Goal: Task Accomplishment & Management: Manage account settings

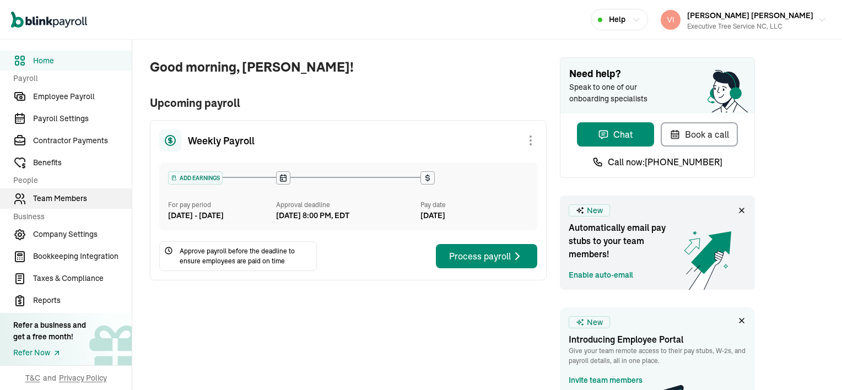
click at [42, 200] on span "Team Members" at bounding box center [82, 199] width 99 height 12
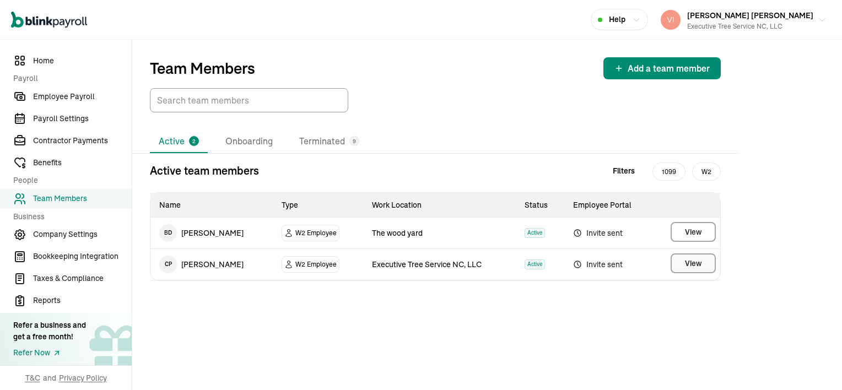
click at [694, 267] on span "View" at bounding box center [693, 263] width 17 height 11
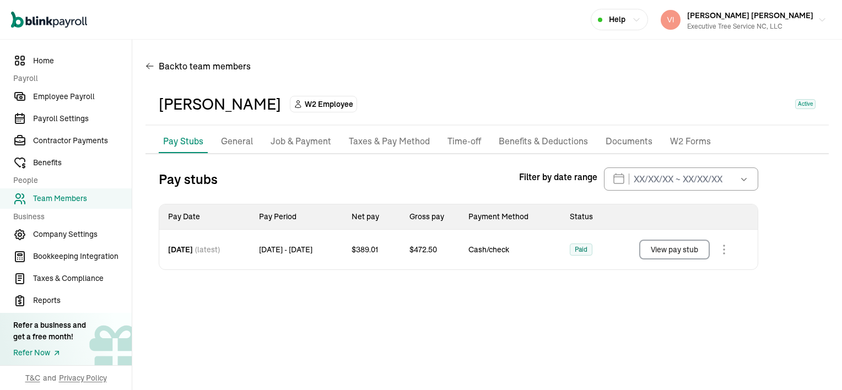
click at [622, 143] on p "Documents" at bounding box center [628, 141] width 47 height 14
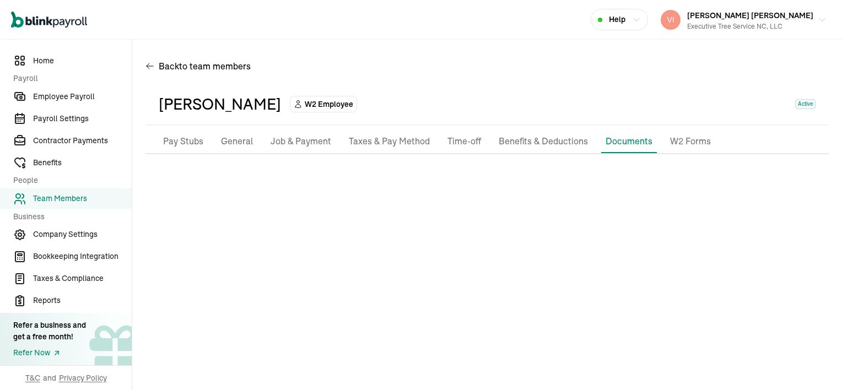
click at [388, 145] on p "Taxes & Pay Method" at bounding box center [389, 141] width 81 height 14
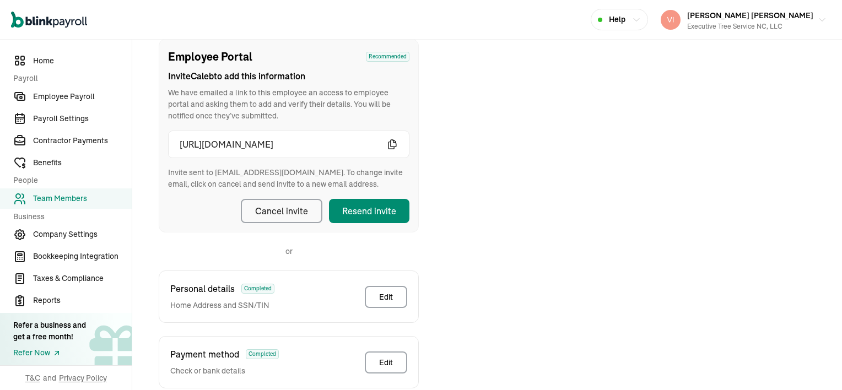
scroll to position [130, 0]
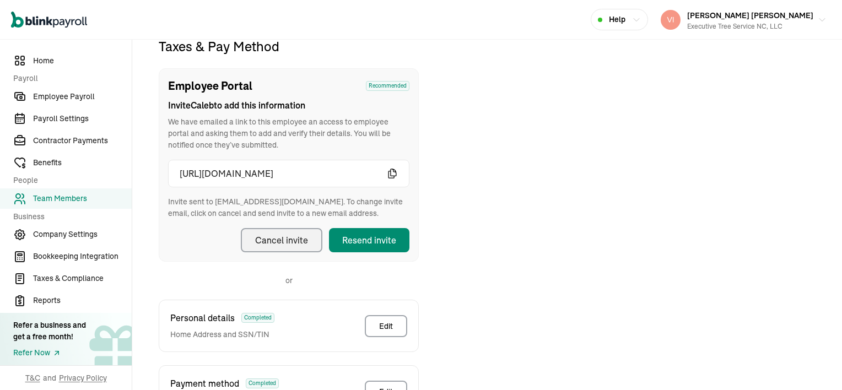
click at [274, 236] on div "Cancel invite" at bounding box center [281, 240] width 53 height 13
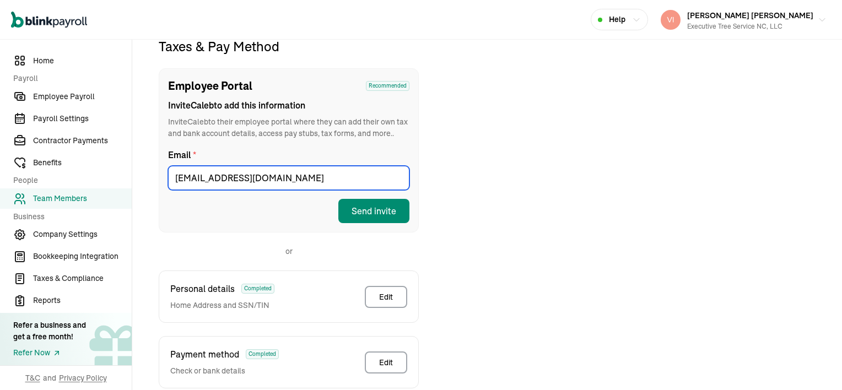
click at [294, 182] on input "kennyphifer0@gmail.com" at bounding box center [288, 178] width 241 height 24
type input "k"
type input "vincentwilson298@gmail.com"
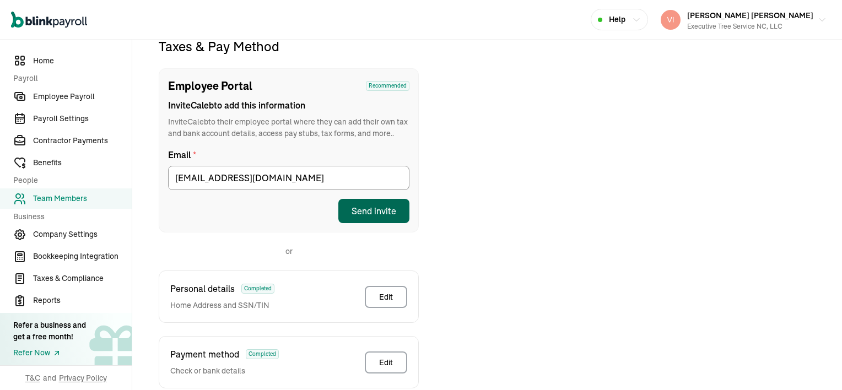
click at [383, 210] on div "Send invite" at bounding box center [373, 210] width 45 height 13
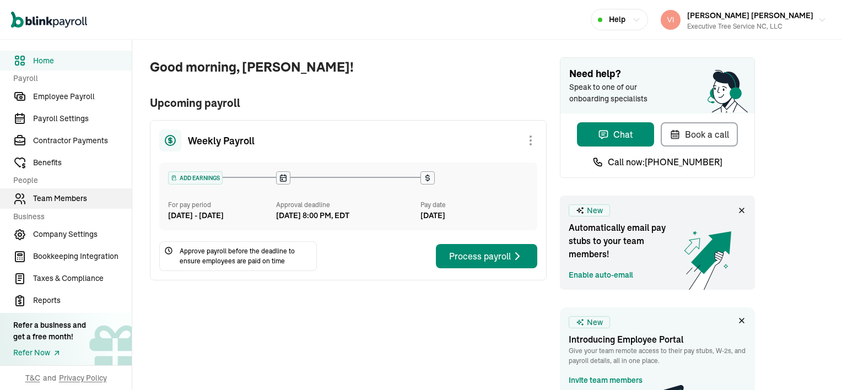
click at [68, 198] on span "Team Members" at bounding box center [82, 199] width 99 height 12
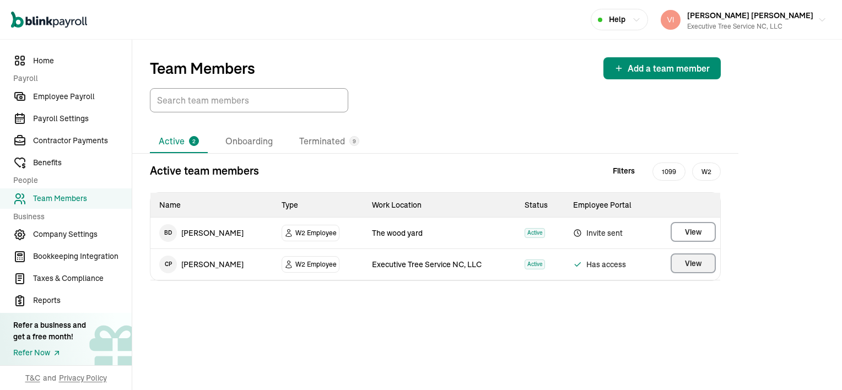
click at [708, 263] on button "View" at bounding box center [692, 263] width 45 height 20
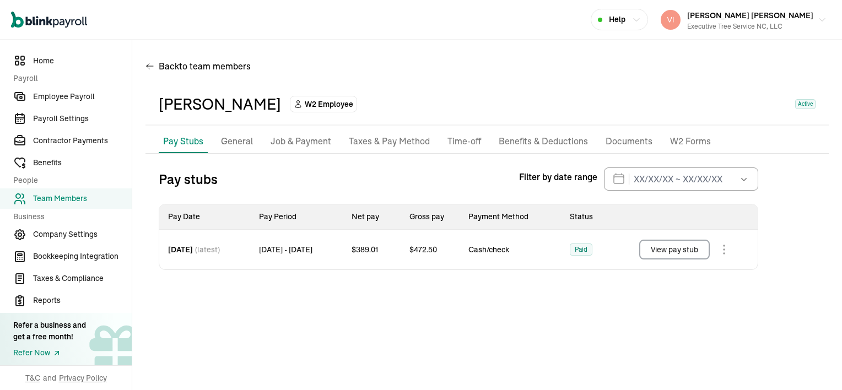
click at [369, 143] on p "Taxes & Pay Method" at bounding box center [389, 141] width 81 height 14
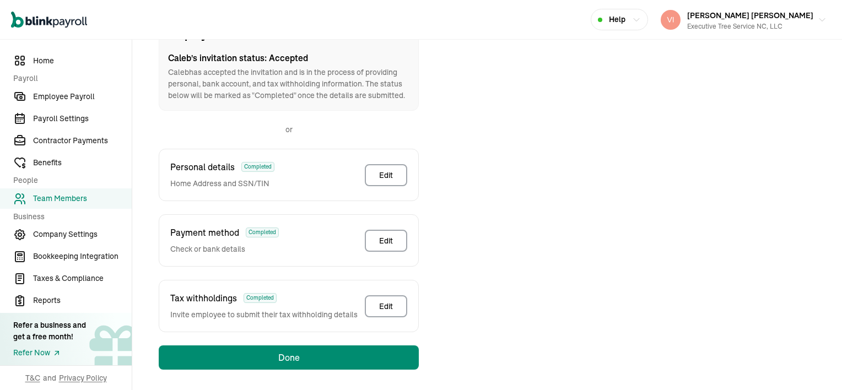
scroll to position [184, 0]
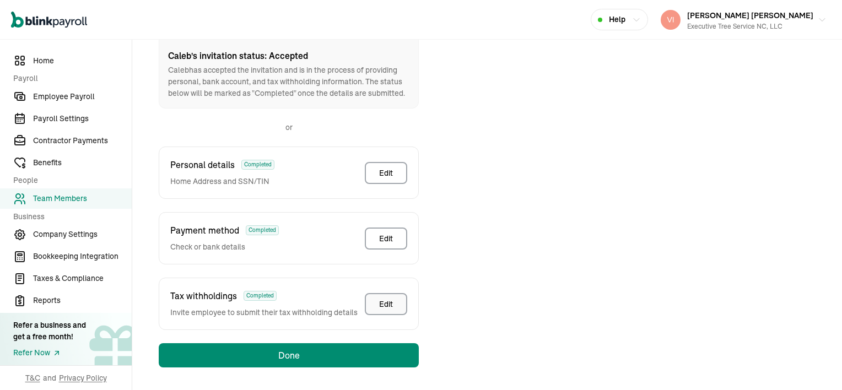
click at [382, 302] on div "Edit" at bounding box center [386, 304] width 14 height 11
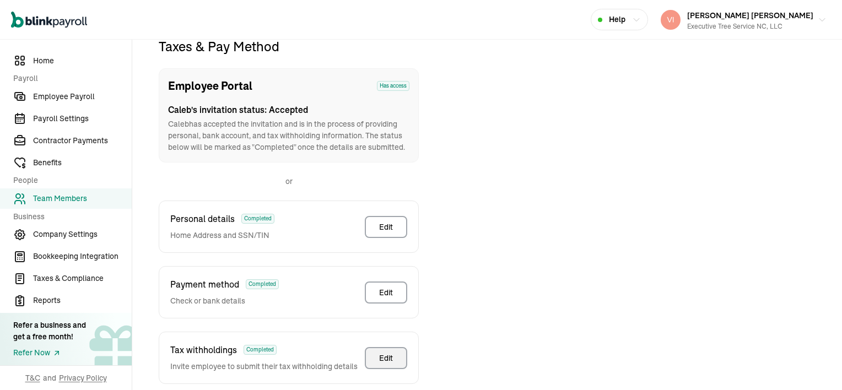
click at [399, 359] on button "Edit" at bounding box center [386, 358] width 42 height 22
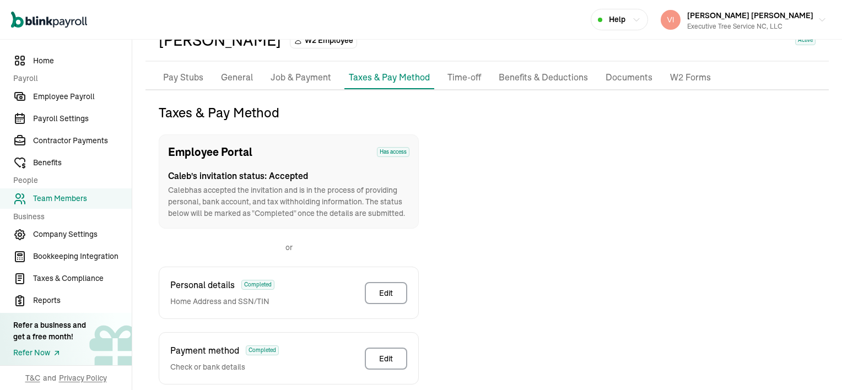
scroll to position [0, 0]
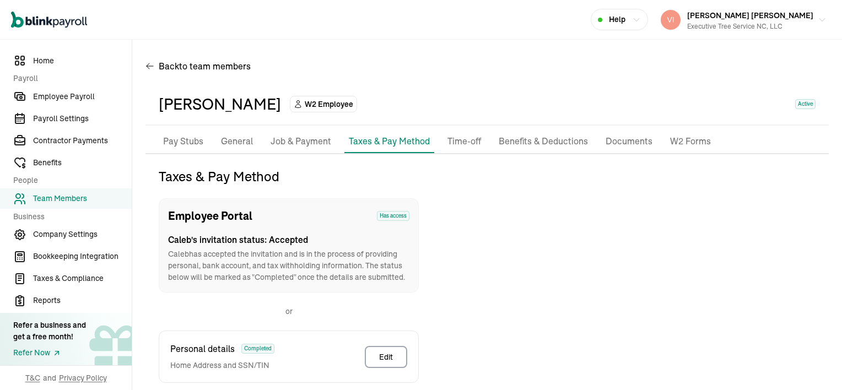
click at [247, 142] on p "General" at bounding box center [237, 141] width 32 height 14
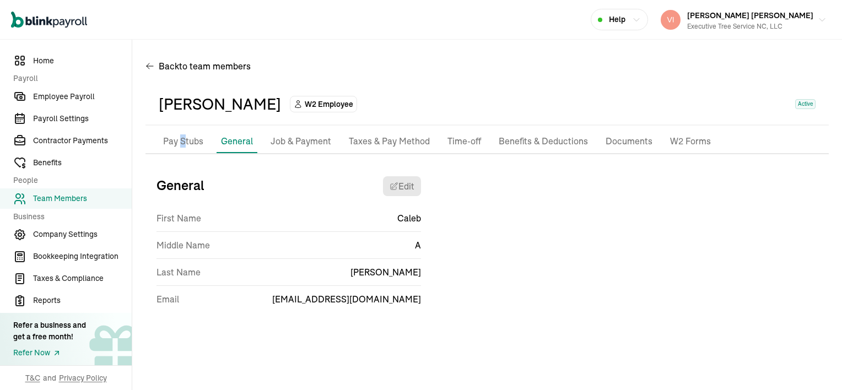
drag, startPoint x: 247, startPoint y: 142, endPoint x: 182, endPoint y: 144, distance: 64.5
click at [182, 144] on p "Pay Stubs" at bounding box center [183, 141] width 40 height 14
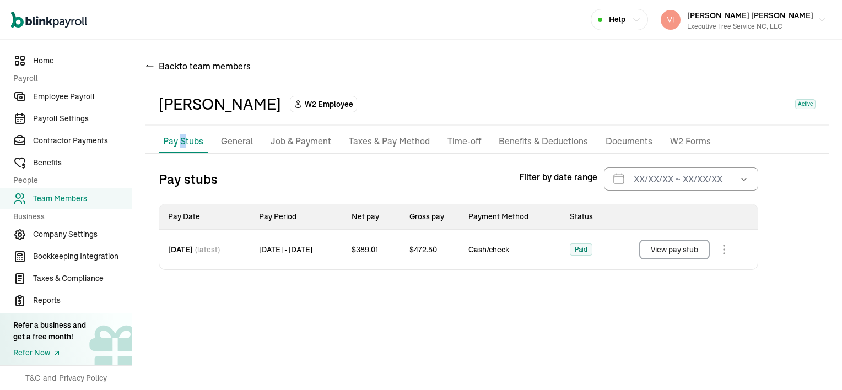
click at [729, 247] on body "Open main menu Help Vincent Wilson Vincent Wilson Executive Tree Service NC, LL…" at bounding box center [421, 195] width 842 height 390
click at [728, 247] on body "Open main menu Help Vincent Wilson Vincent Wilson Executive Tree Service NC, LL…" at bounding box center [421, 195] width 842 height 390
click at [296, 178] on div "Pay stubs Filter by date range Aug 2025 Mon Tue Wed Thu Fri Sat Sun 28 29 30 31…" at bounding box center [458, 178] width 599 height 23
click at [297, 143] on p "Job & Payment" at bounding box center [300, 141] width 61 height 14
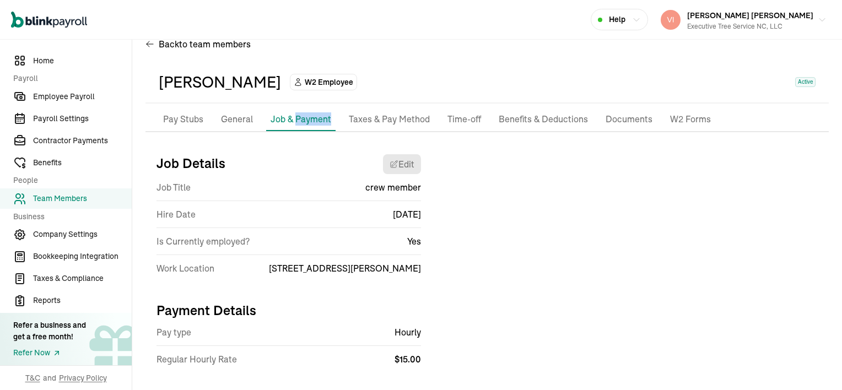
scroll to position [39, 0]
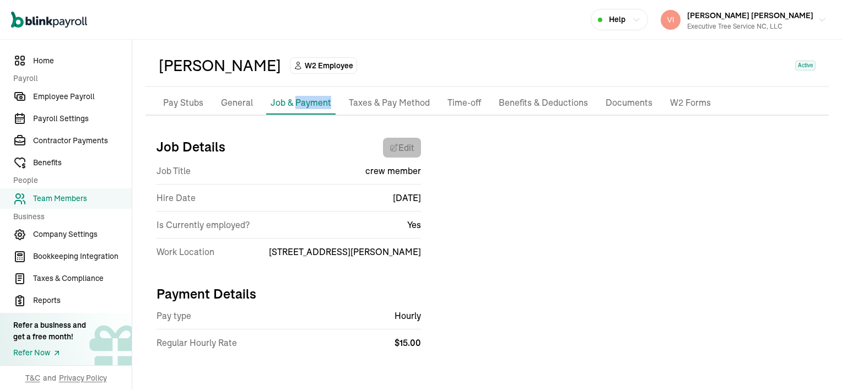
select select "1727 Ed Cook Rd"
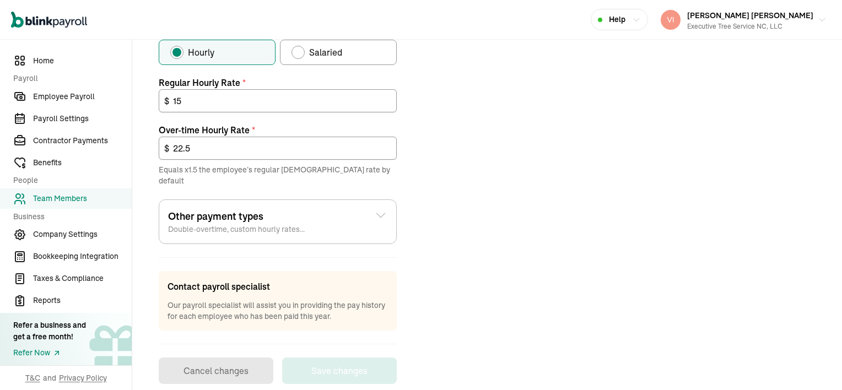
scroll to position [433, 0]
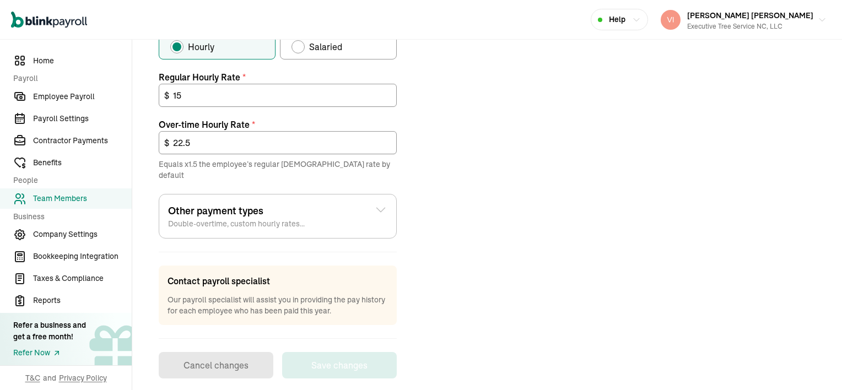
click at [451, 186] on div "Job details Job title (optional) crew member Hire date * 08/06/2025 Aug 2025 Mo…" at bounding box center [486, 56] width 683 height 644
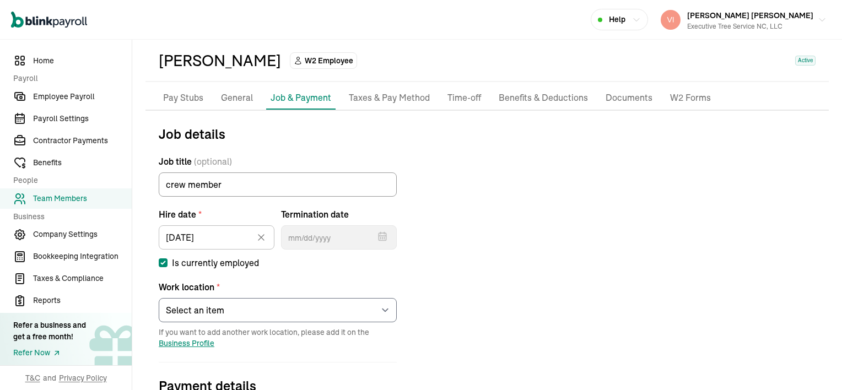
scroll to position [0, 0]
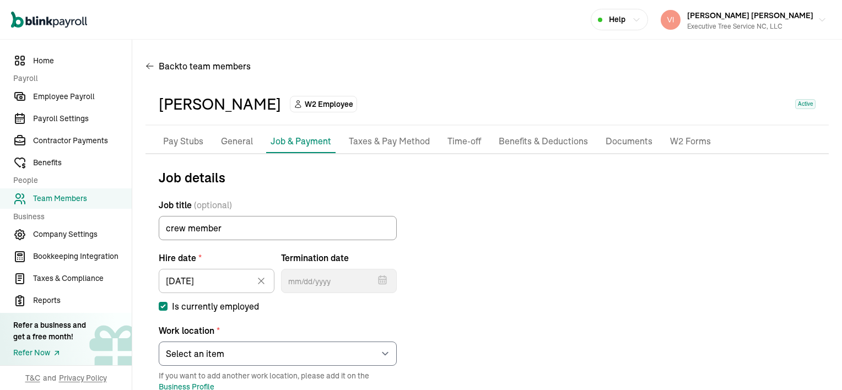
click at [236, 142] on p "General" at bounding box center [237, 141] width 32 height 14
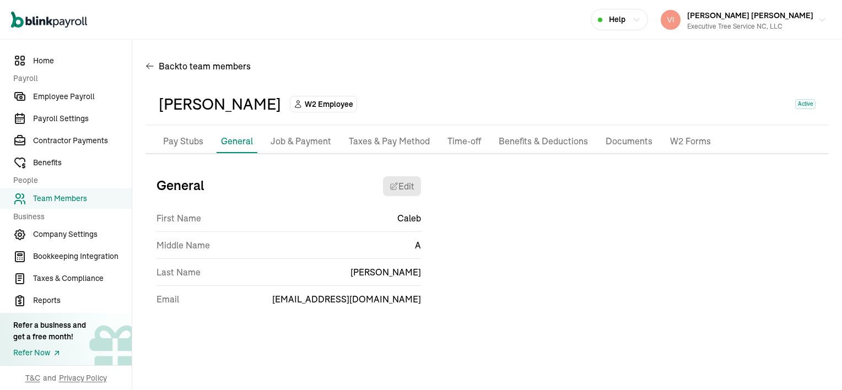
click at [433, 299] on div "General Edit First Name Caleb Middle Name A Last Name Phifer Email vincentwilso…" at bounding box center [486, 245] width 683 height 156
click at [381, 303] on span "vincentwilson298@gmail.com" at bounding box center [346, 298] width 149 height 13
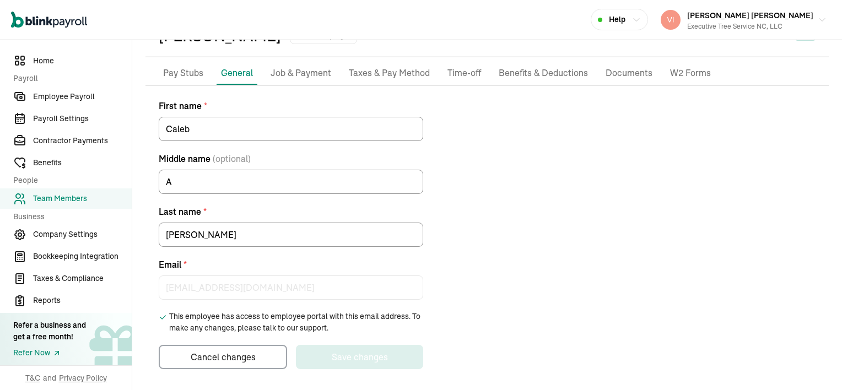
scroll to position [70, 0]
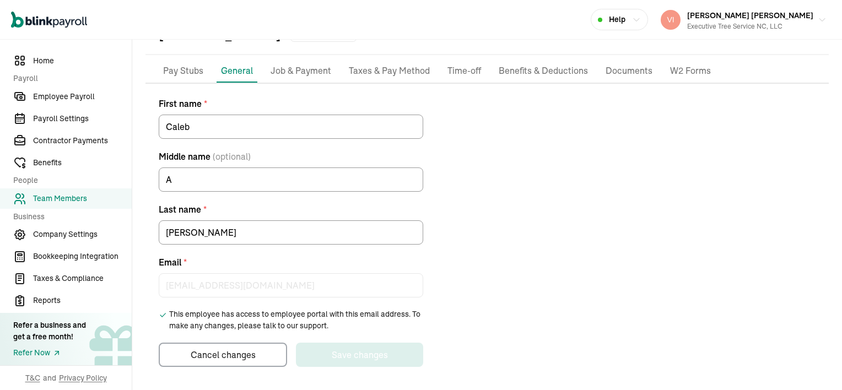
click at [639, 20] on icon "button" at bounding box center [636, 19] width 6 height 3
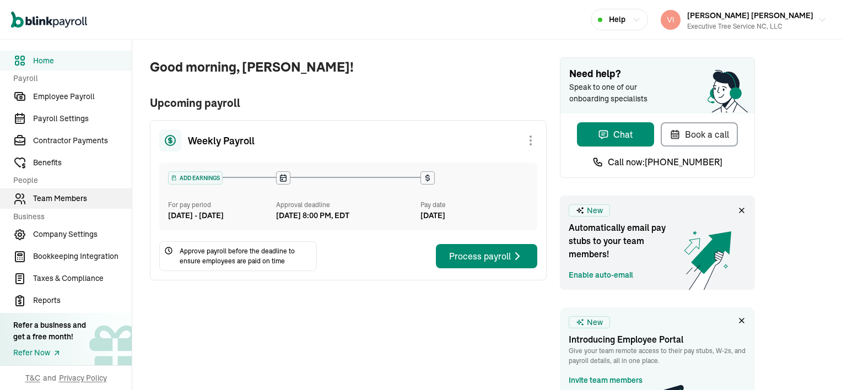
click at [68, 198] on span "Team Members" at bounding box center [82, 199] width 99 height 12
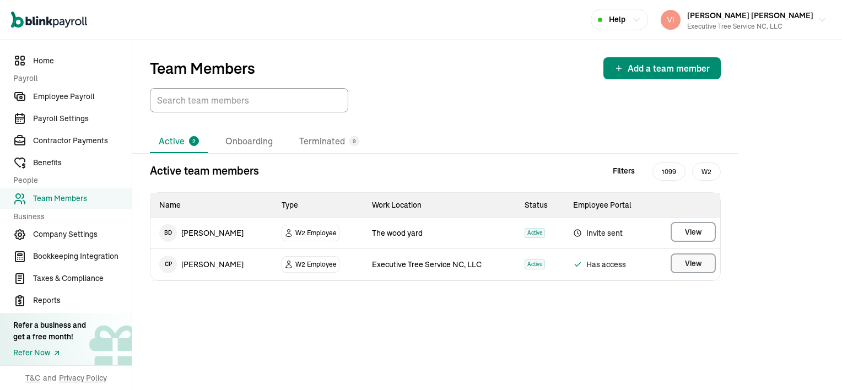
click at [708, 263] on button "View" at bounding box center [692, 263] width 45 height 20
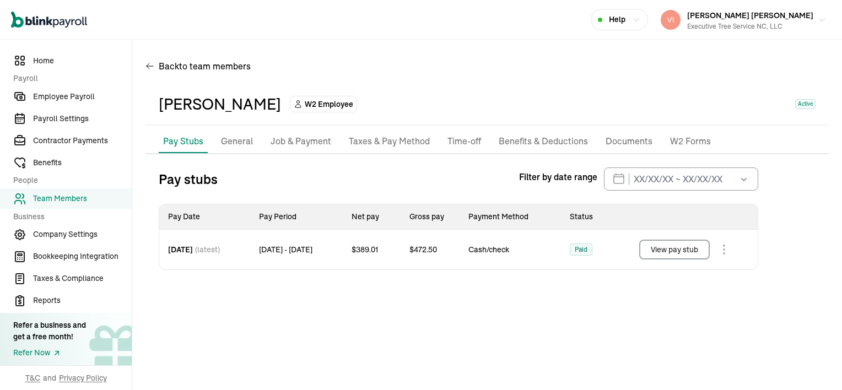
click at [369, 143] on p "Taxes & Pay Method" at bounding box center [389, 141] width 81 height 14
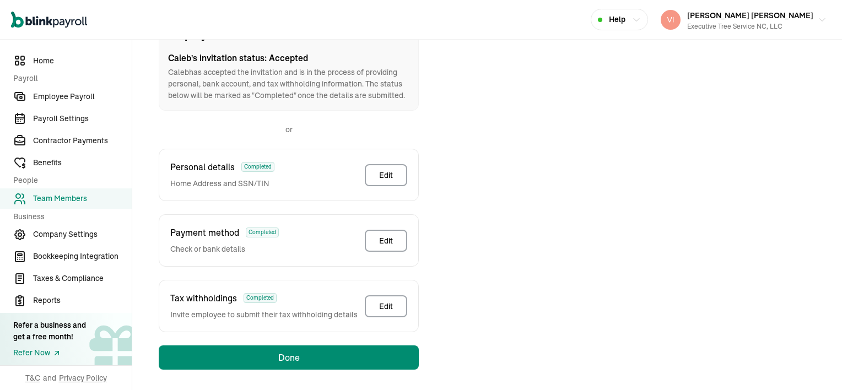
scroll to position [184, 0]
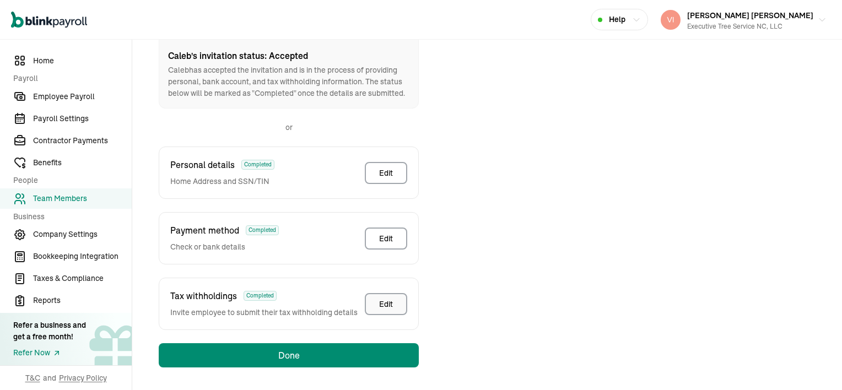
click at [382, 302] on div "Edit" at bounding box center [386, 304] width 14 height 11
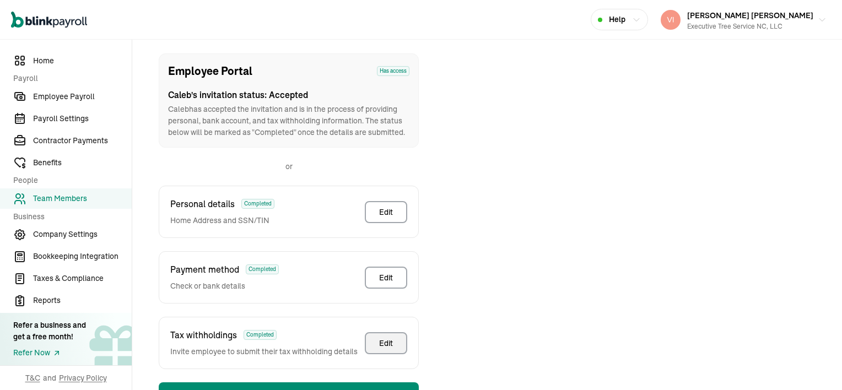
scroll to position [130, 0]
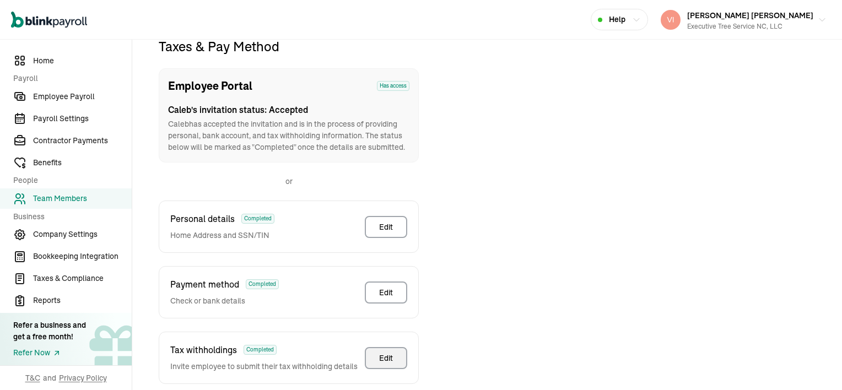
click at [399, 359] on button "Edit" at bounding box center [386, 358] width 42 height 22
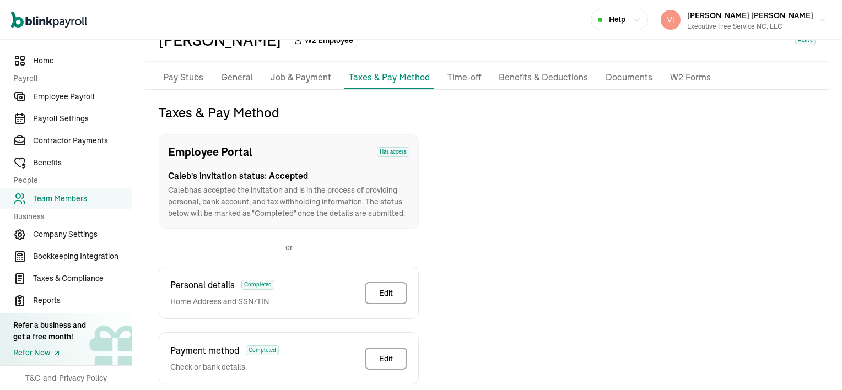
scroll to position [0, 0]
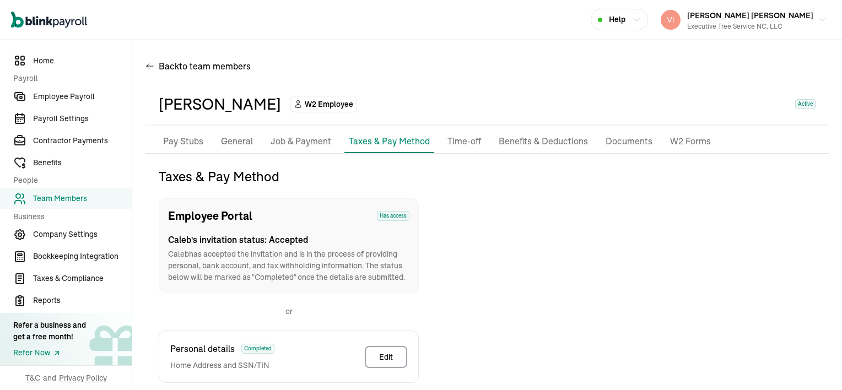
click at [247, 142] on p "General" at bounding box center [237, 141] width 32 height 14
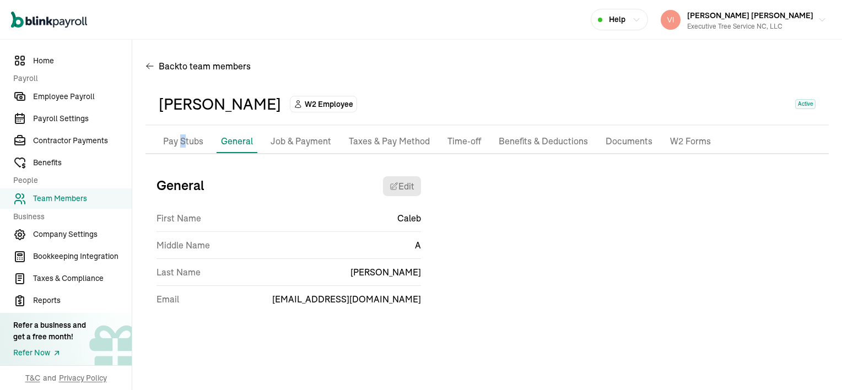
drag, startPoint x: 247, startPoint y: 142, endPoint x: 182, endPoint y: 144, distance: 64.5
click at [182, 144] on p "Pay Stubs" at bounding box center [183, 141] width 40 height 14
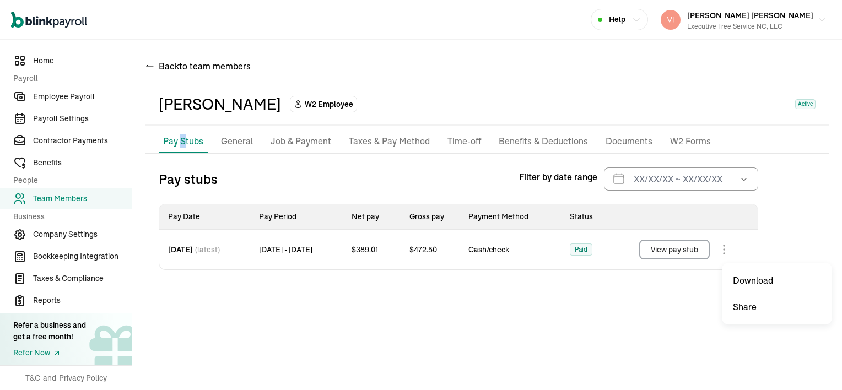
click at [729, 247] on body "Open main menu Help Vincent Wilson Vincent Wilson Executive Tree Service NC, LL…" at bounding box center [421, 195] width 842 height 390
click at [728, 247] on body "Open main menu Help Vincent Wilson Vincent Wilson Executive Tree Service NC, LL…" at bounding box center [421, 195] width 842 height 390
click at [296, 178] on div "Pay stubs Filter by date range Aug 2025 Mon Tue Wed Thu Fri Sat Sun 28 29 30 31…" at bounding box center [458, 178] width 599 height 23
click at [297, 143] on p "Job & Payment" at bounding box center [300, 141] width 61 height 14
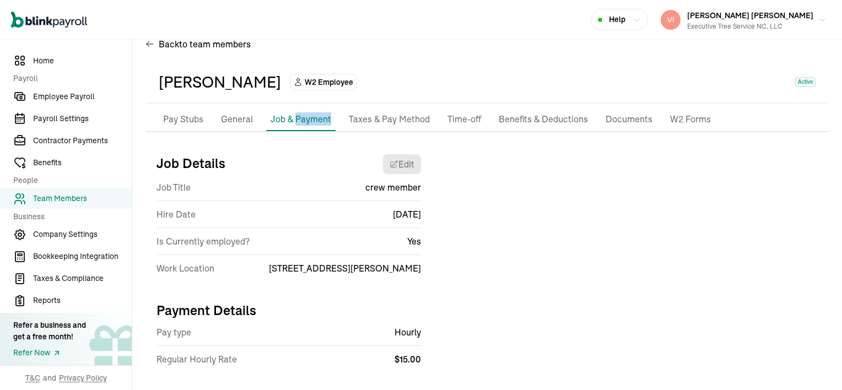
scroll to position [39, 0]
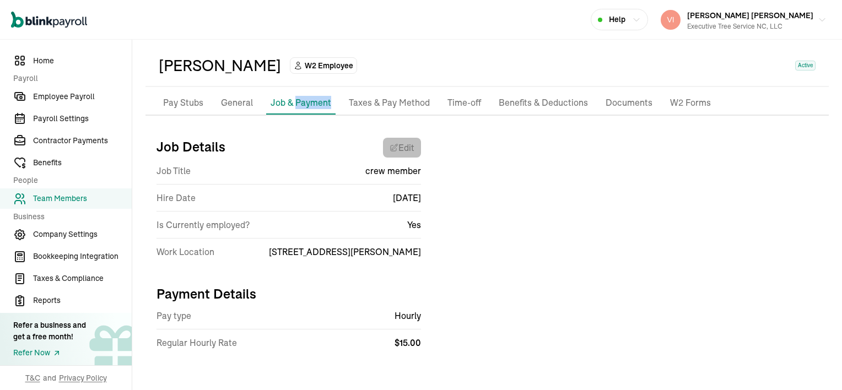
select select "1727 Ed Cook Rd"
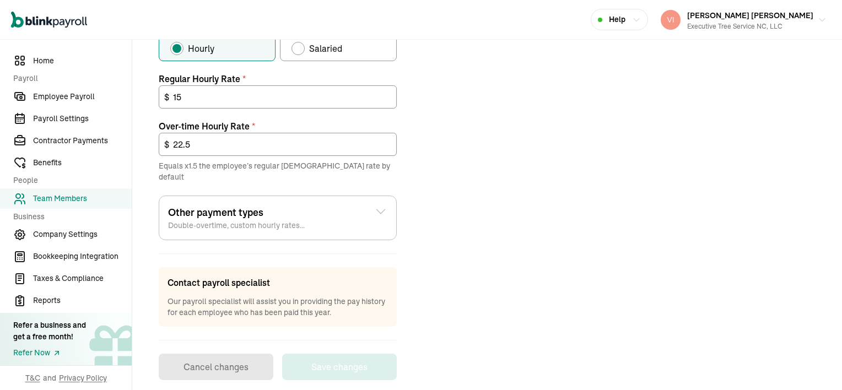
scroll to position [433, 0]
click at [451, 186] on div "Job details Job title (optional) crew member Hire date * 08/06/2025 Aug 2025 Mo…" at bounding box center [486, 56] width 683 height 644
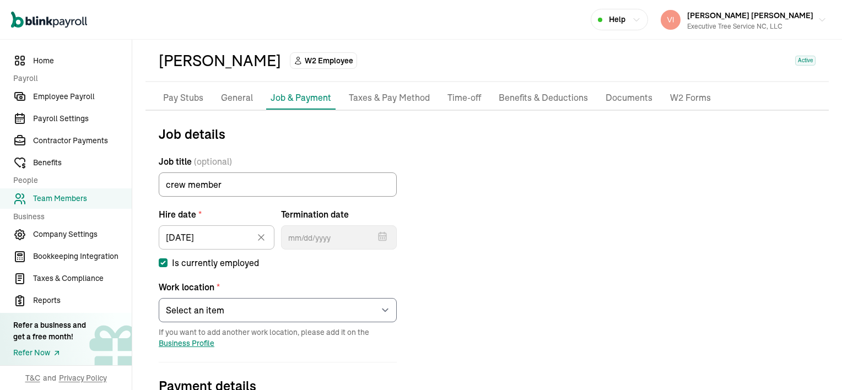
scroll to position [0, 0]
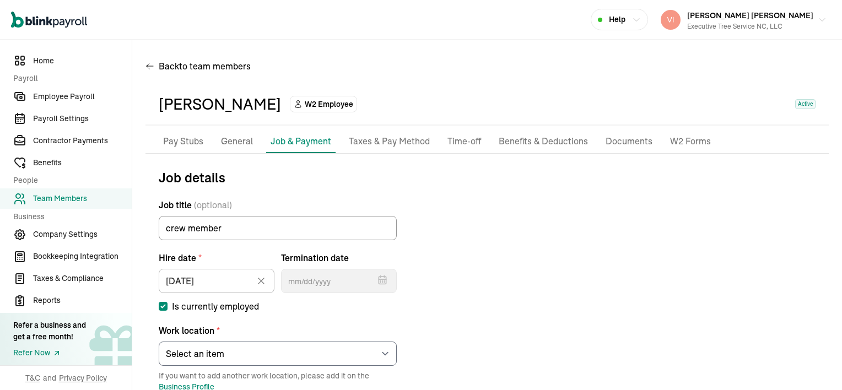
click at [236, 142] on p "General" at bounding box center [237, 141] width 32 height 14
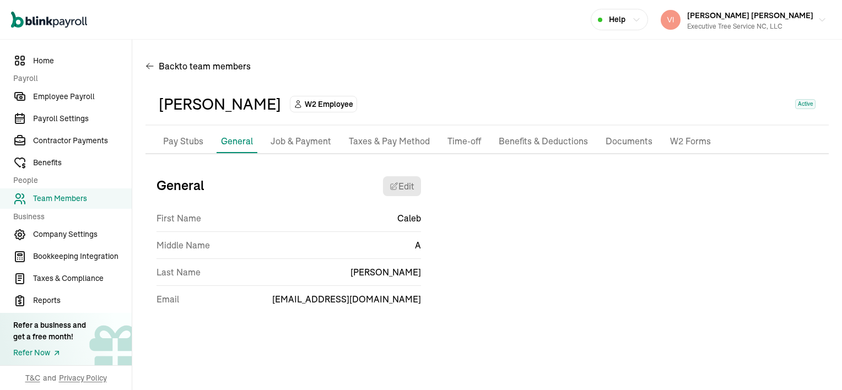
click at [433, 299] on div "General Edit First Name Caleb Middle Name A Last Name Phifer Email vincentwilso…" at bounding box center [486, 245] width 683 height 156
click at [381, 303] on span "vincentwilson298@gmail.com" at bounding box center [346, 298] width 149 height 13
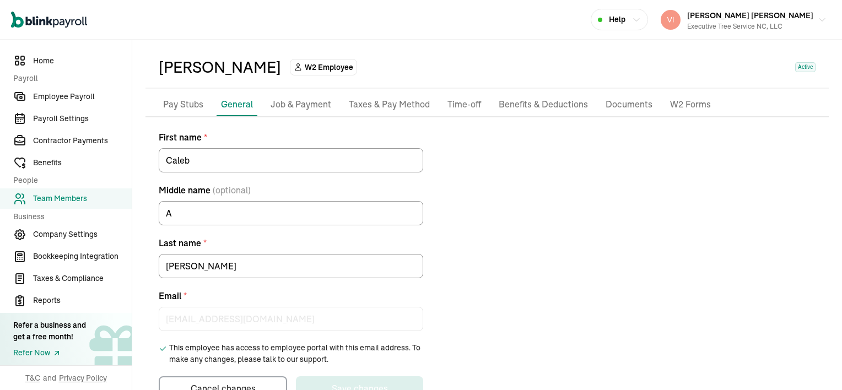
scroll to position [70, 0]
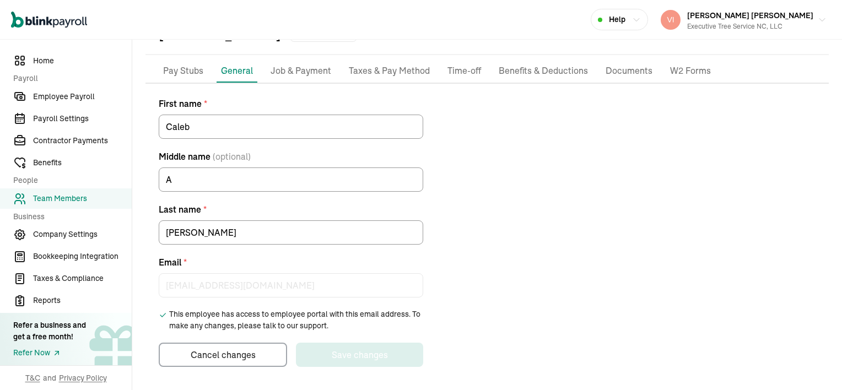
click at [639, 20] on icon "button" at bounding box center [636, 19] width 6 height 3
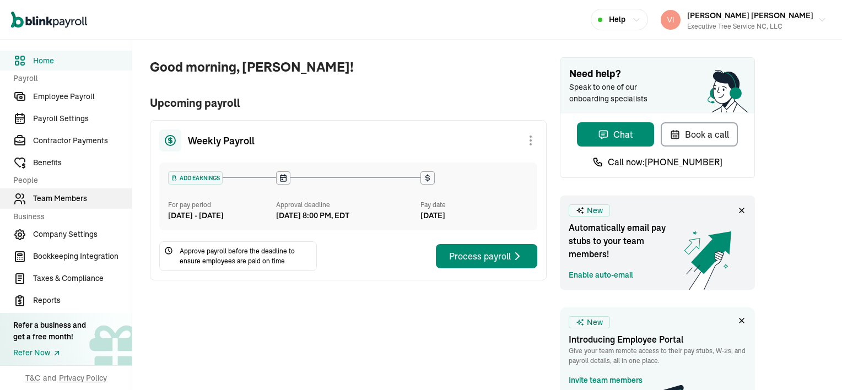
click at [45, 198] on span "Team Members" at bounding box center [82, 199] width 99 height 12
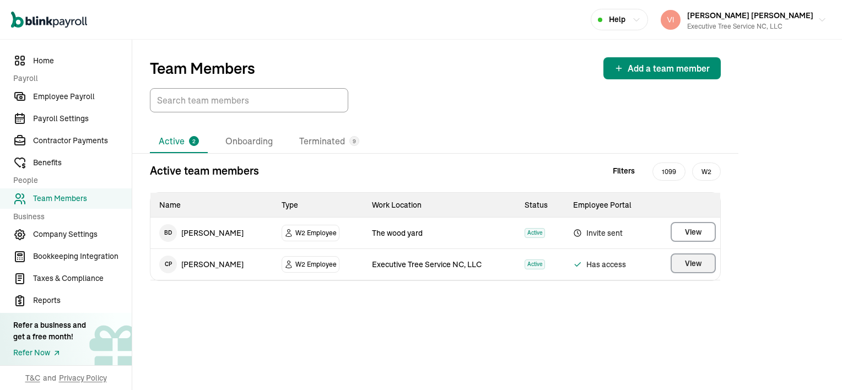
click at [692, 264] on span "View" at bounding box center [693, 263] width 17 height 11
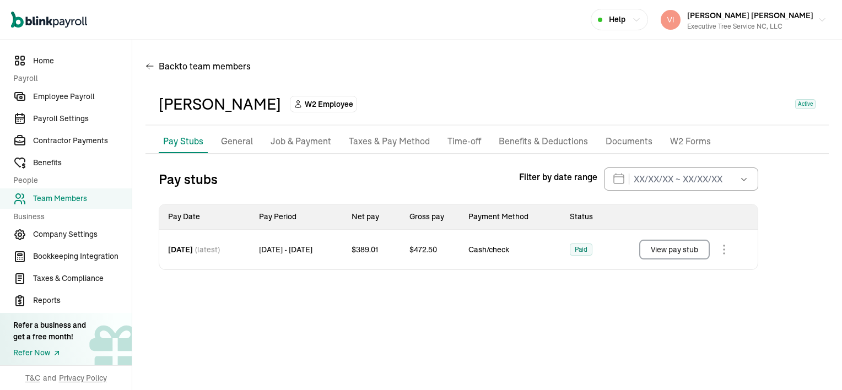
click at [384, 139] on p "Taxes & Pay Method" at bounding box center [389, 141] width 81 height 14
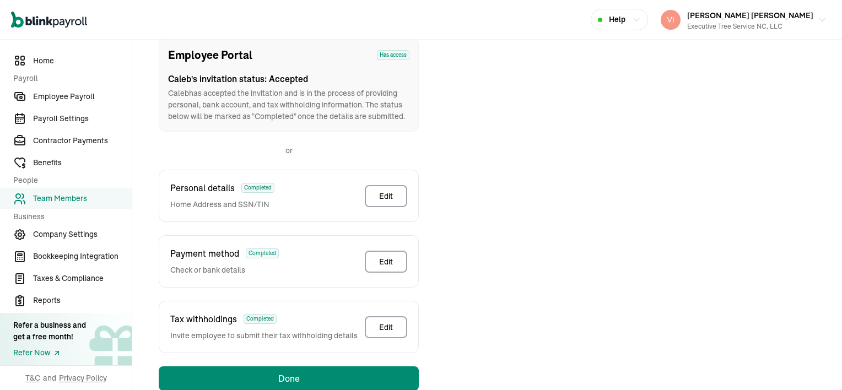
scroll to position [184, 0]
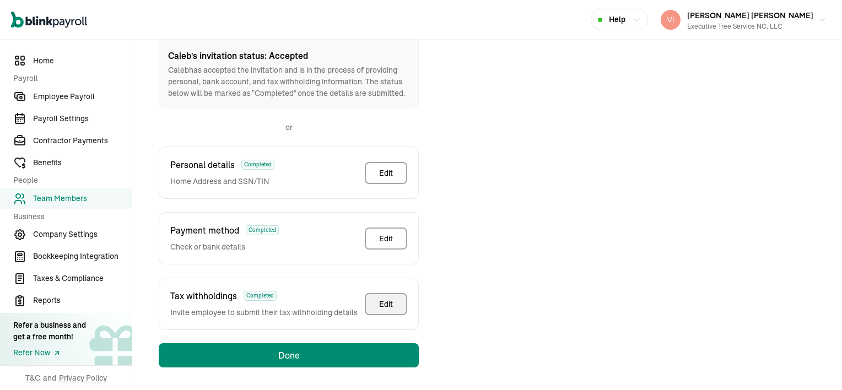
click at [388, 303] on div "Edit" at bounding box center [386, 304] width 14 height 11
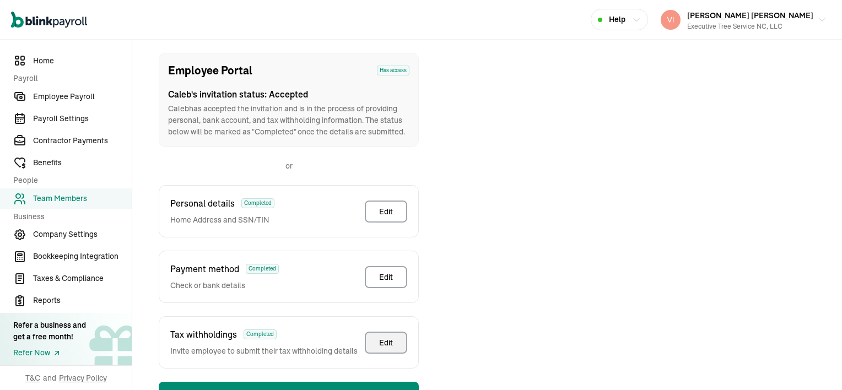
scroll to position [130, 0]
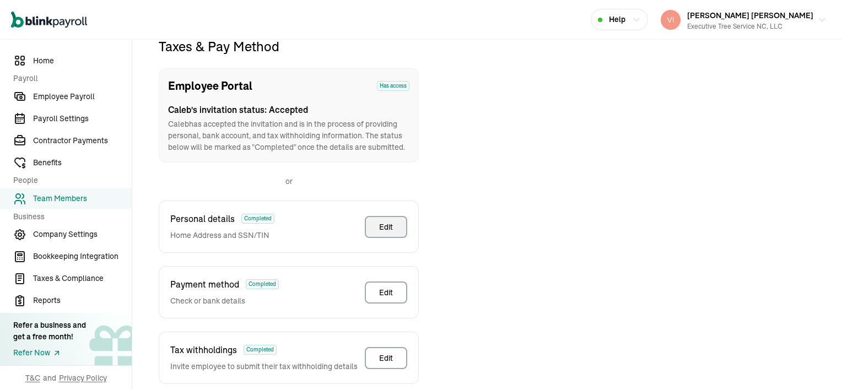
click at [390, 227] on div "Edit" at bounding box center [386, 226] width 14 height 11
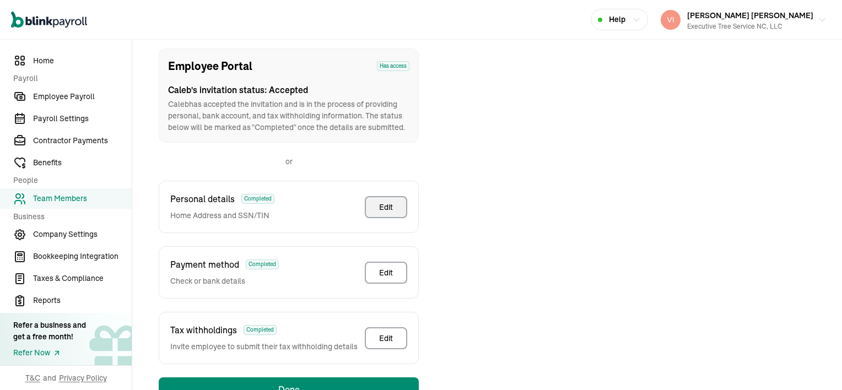
scroll to position [0, 0]
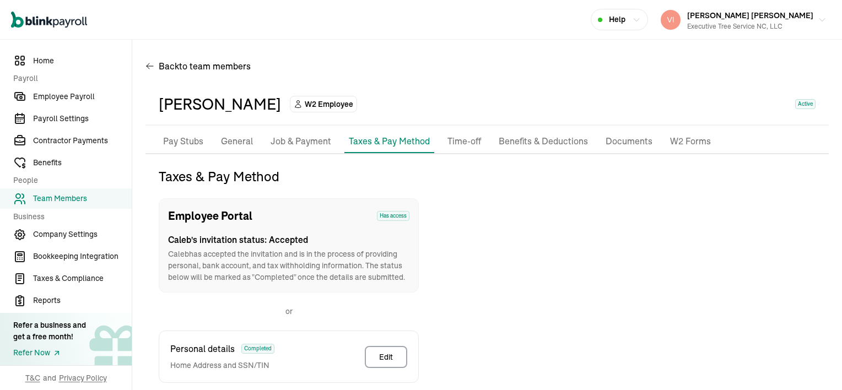
click at [238, 140] on p "General" at bounding box center [237, 141] width 32 height 14
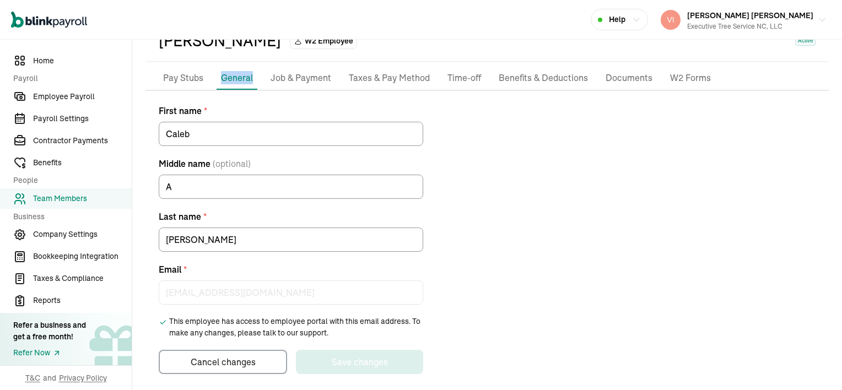
scroll to position [70, 0]
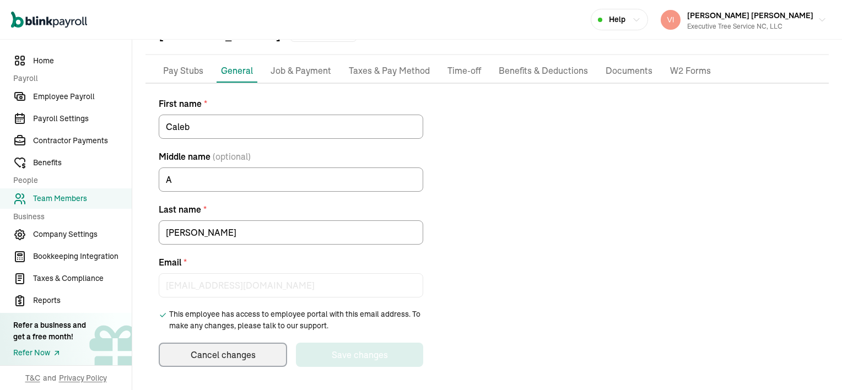
click at [215, 357] on main "Back to team members Caleb Phifer W2 Employee Active Pay Stubs General Job & Pa…" at bounding box center [486, 180] width 709 height 422
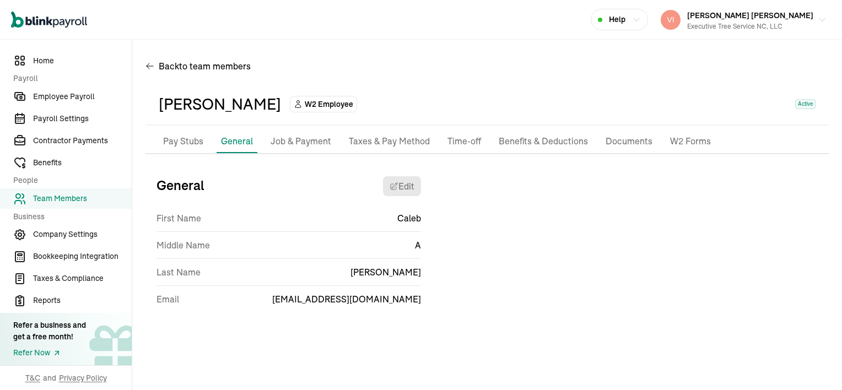
scroll to position [0, 0]
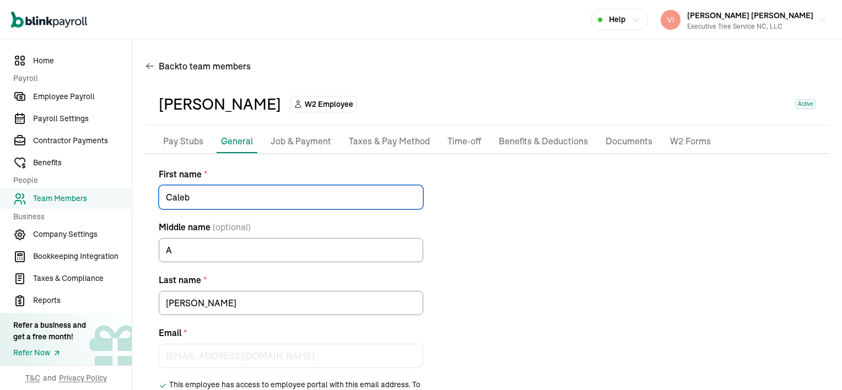
click at [400, 191] on input "Caleb" at bounding box center [291, 197] width 264 height 24
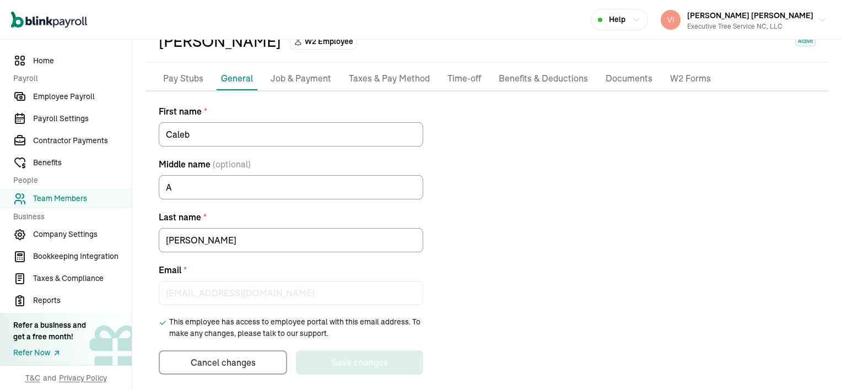
scroll to position [70, 0]
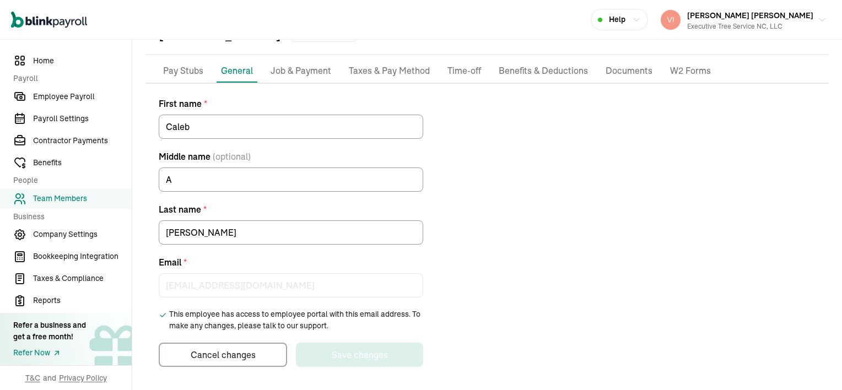
drag, startPoint x: 238, startPoint y: 291, endPoint x: 345, endPoint y: 263, distance: 110.3
click at [345, 263] on label "Email *" at bounding box center [291, 262] width 264 height 13
click at [480, 148] on div "First name * Caleb Middle name (optional) A Last name * Phifer Email * vincentw…" at bounding box center [486, 232] width 683 height 270
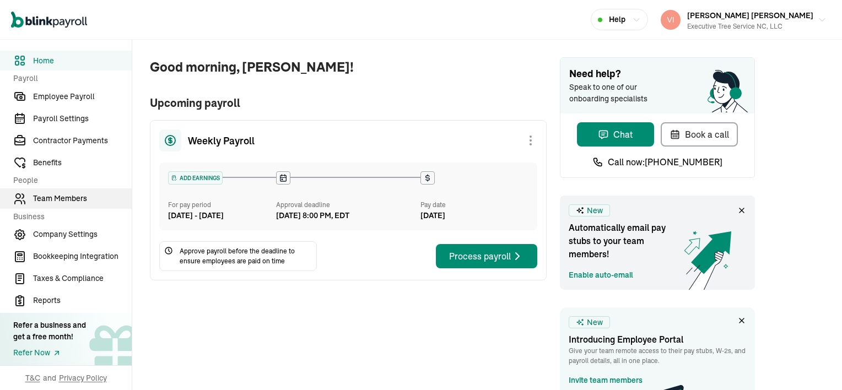
click at [45, 198] on span "Team Members" at bounding box center [82, 199] width 99 height 12
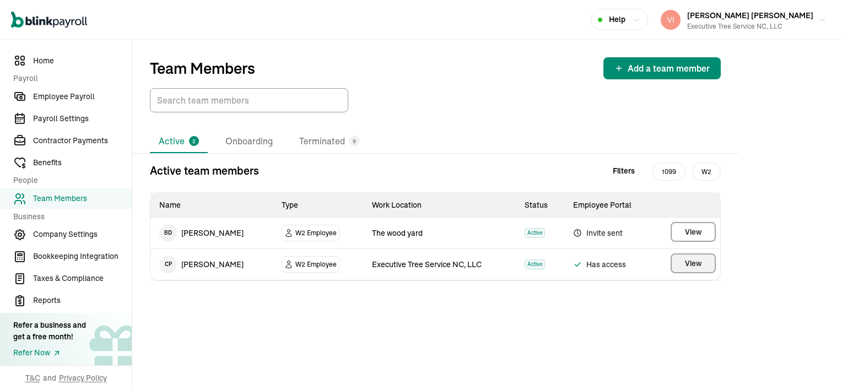
click at [692, 264] on span "View" at bounding box center [693, 263] width 17 height 11
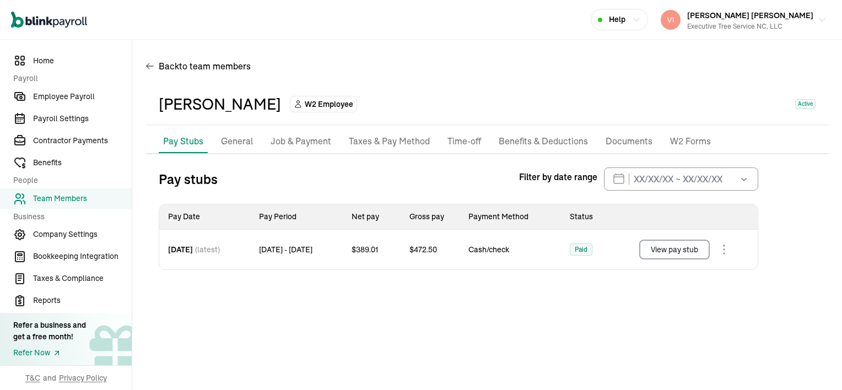
click at [384, 139] on p "Taxes & Pay Method" at bounding box center [389, 141] width 81 height 14
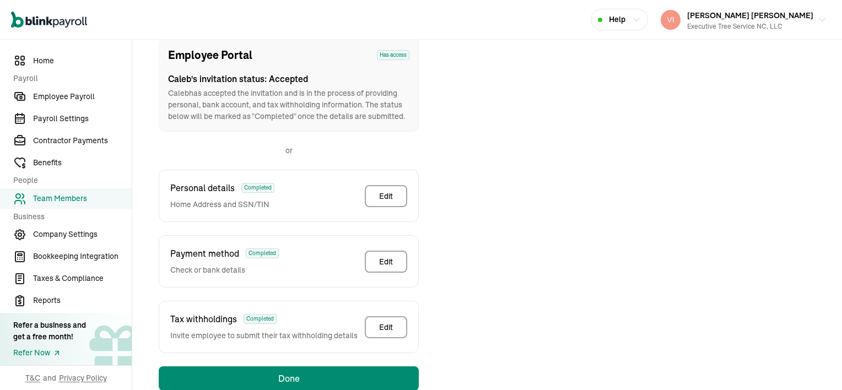
scroll to position [184, 0]
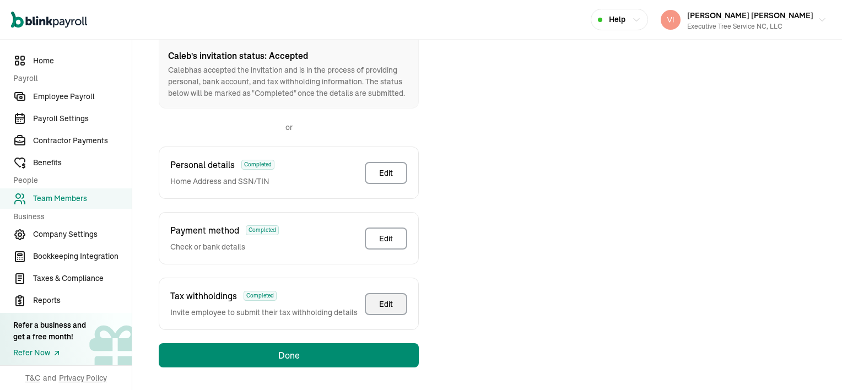
click at [388, 303] on div "Edit" at bounding box center [386, 304] width 14 height 11
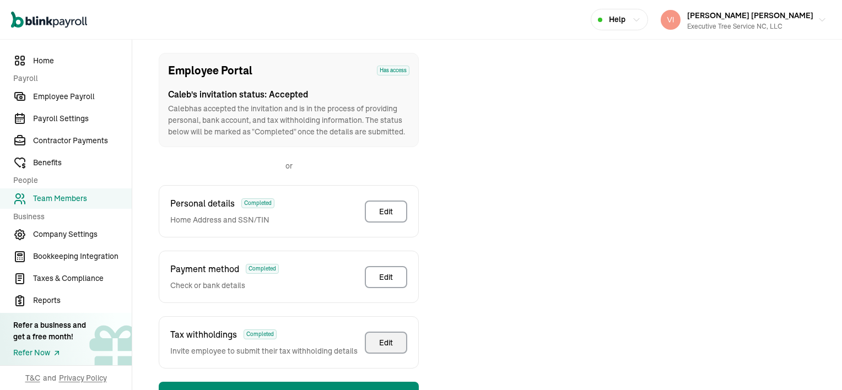
scroll to position [130, 0]
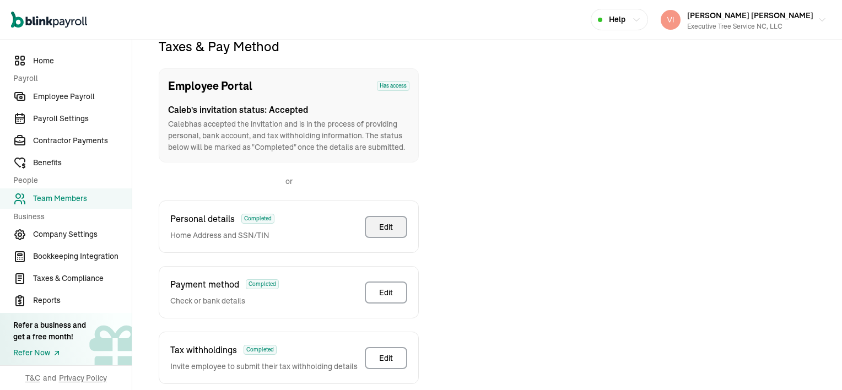
click at [390, 227] on div "Edit" at bounding box center [386, 226] width 14 height 11
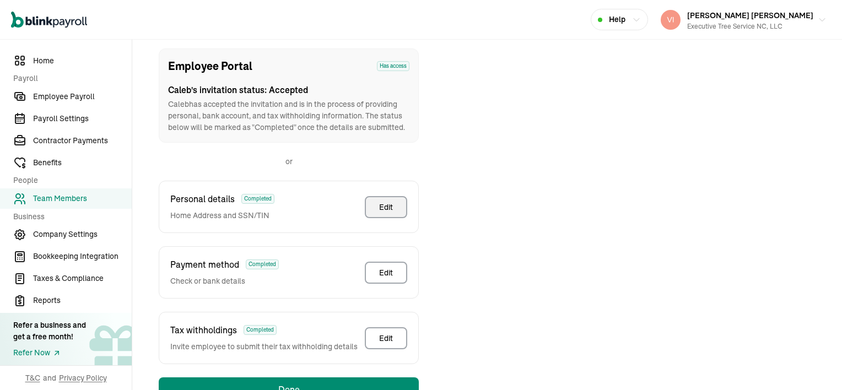
scroll to position [0, 0]
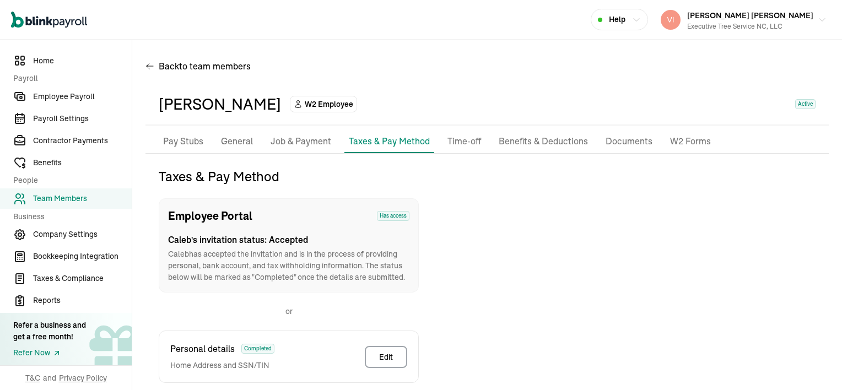
click at [238, 140] on p "General" at bounding box center [237, 141] width 32 height 14
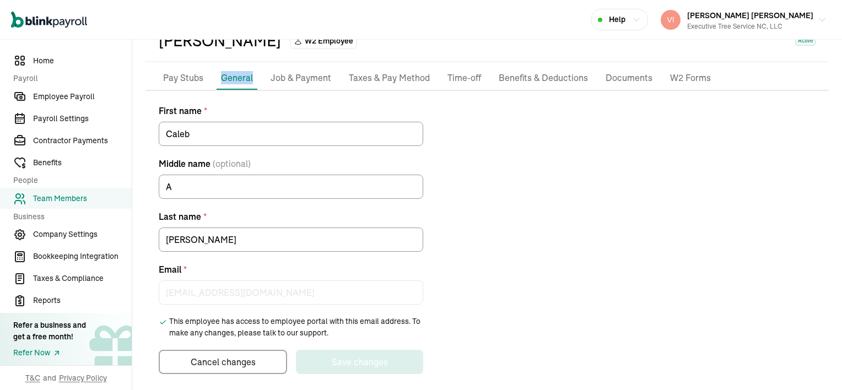
scroll to position [70, 0]
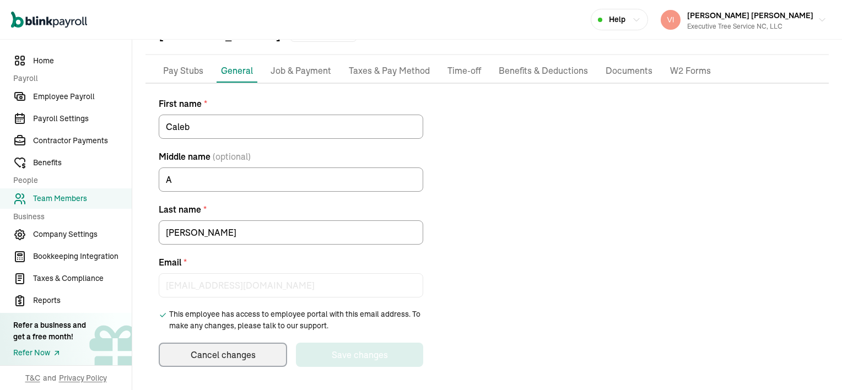
click at [215, 357] on main "Back to team members [PERSON_NAME] W2 Employee Active Pay Stubs General Job & P…" at bounding box center [486, 180] width 709 height 422
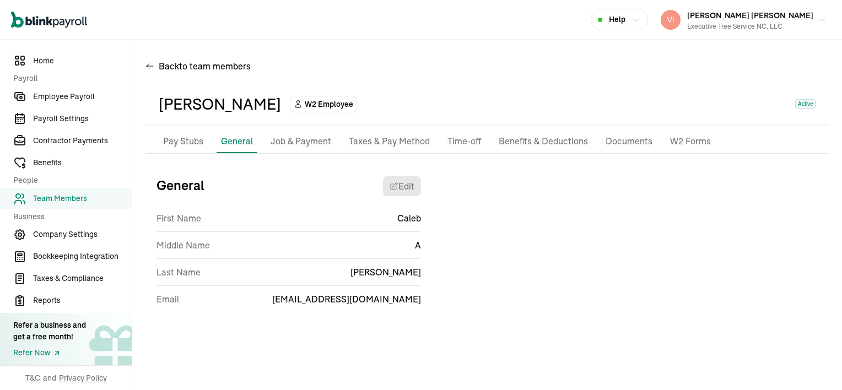
scroll to position [0, 0]
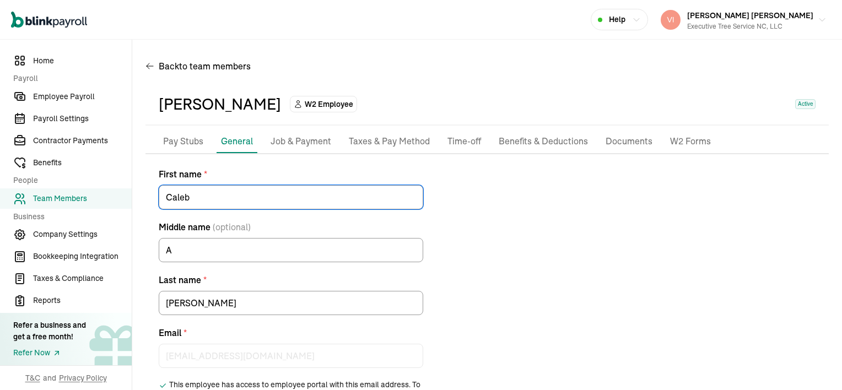
click at [400, 191] on input "Caleb" at bounding box center [291, 197] width 264 height 24
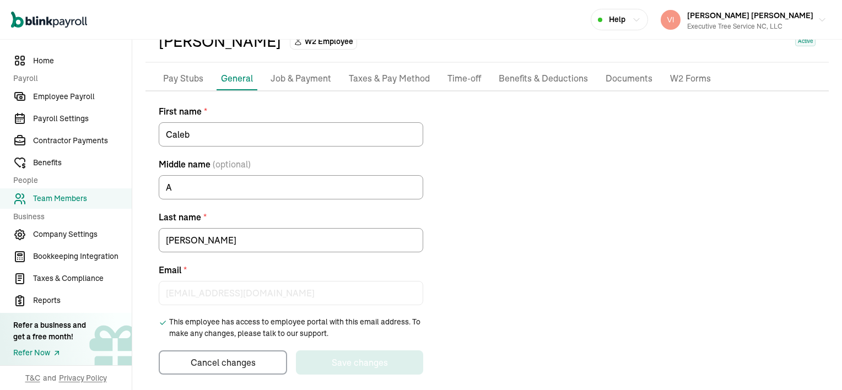
scroll to position [70, 0]
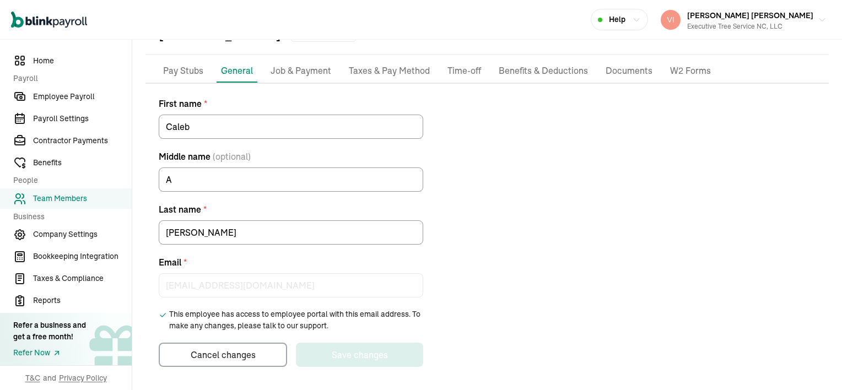
drag, startPoint x: 238, startPoint y: 291, endPoint x: 345, endPoint y: 263, distance: 110.3
click at [345, 263] on label "Email *" at bounding box center [291, 262] width 264 height 13
click at [480, 148] on div "First name * [PERSON_NAME] Middle name (optional) A Last name * [PERSON_NAME] E…" at bounding box center [486, 232] width 683 height 270
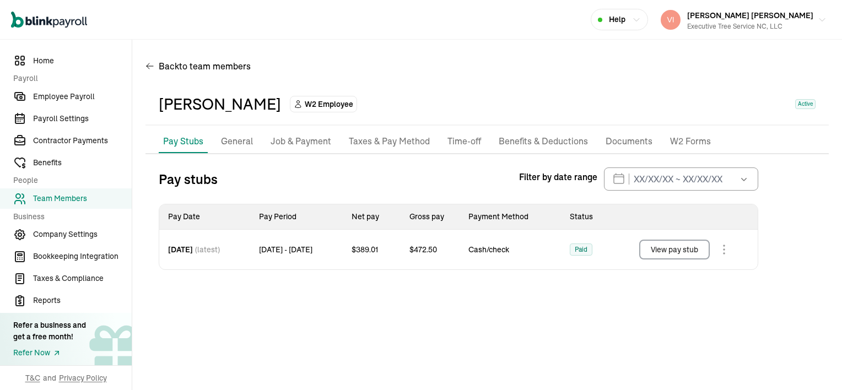
click at [296, 140] on p "Job & Payment" at bounding box center [300, 141] width 61 height 14
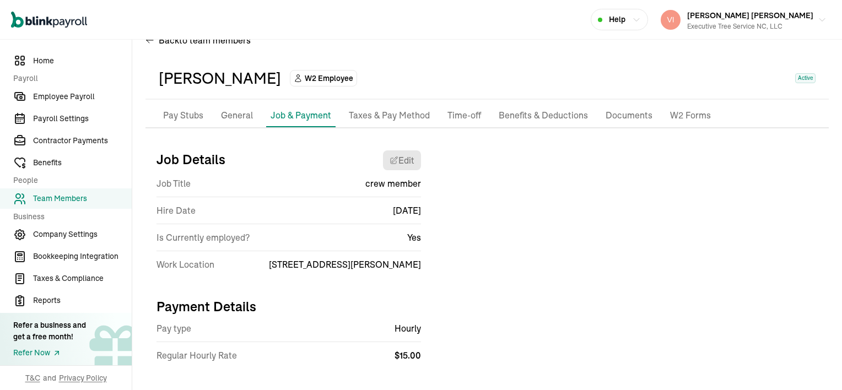
scroll to position [39, 0]
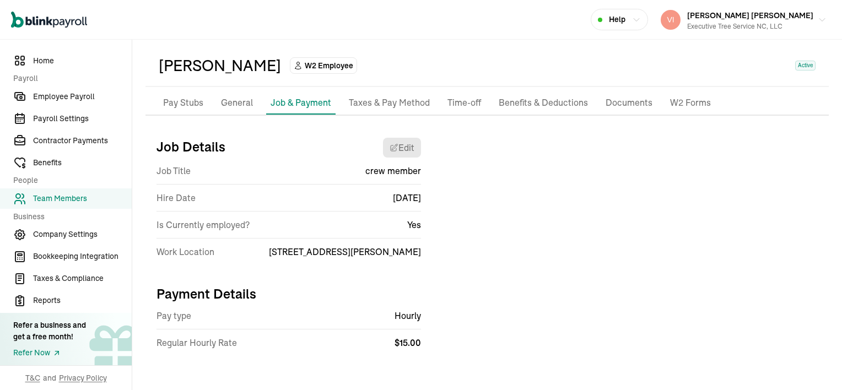
click at [238, 108] on p "General" at bounding box center [237, 103] width 32 height 14
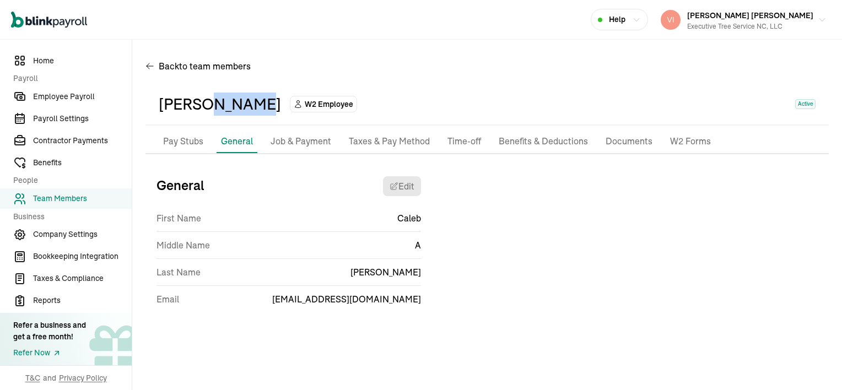
click at [238, 108] on div "[PERSON_NAME]" at bounding box center [220, 104] width 122 height 23
click at [403, 143] on p "Taxes & Pay Method" at bounding box center [389, 141] width 81 height 14
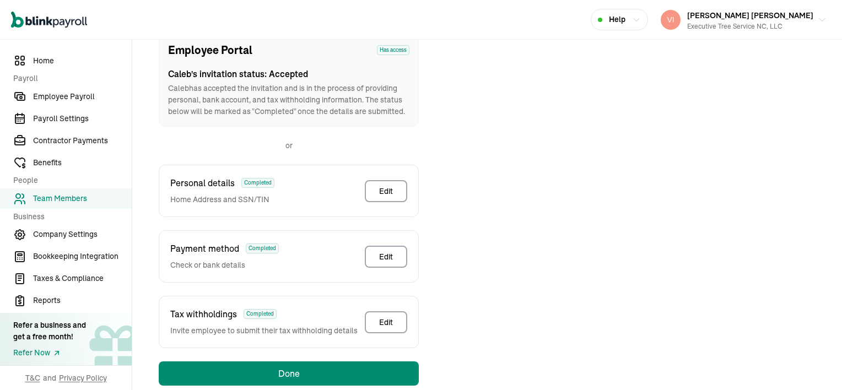
scroll to position [184, 0]
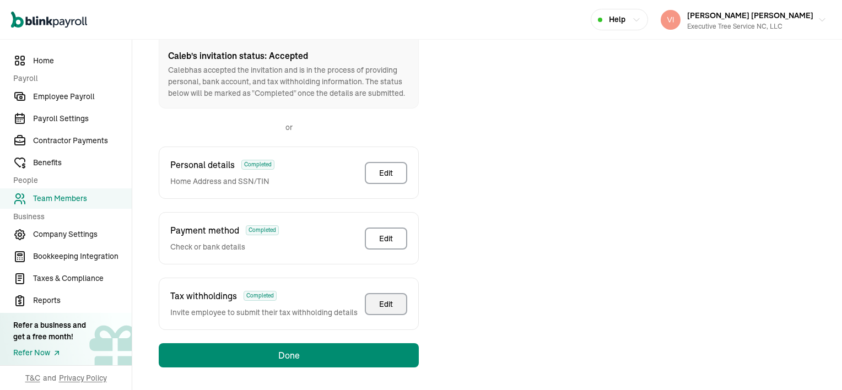
click at [391, 301] on div "Edit" at bounding box center [386, 304] width 14 height 11
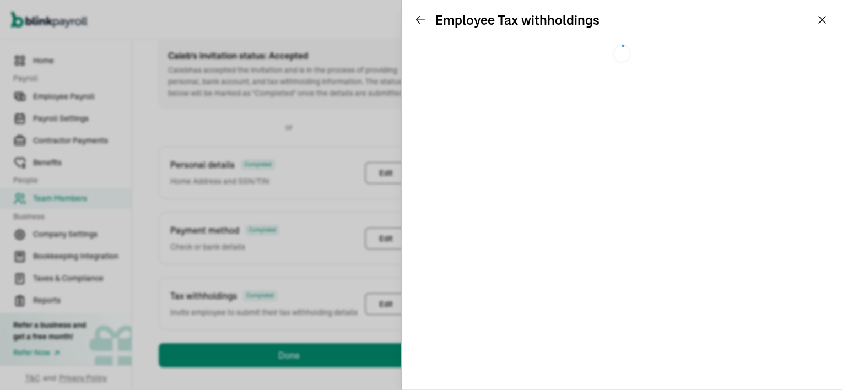
scroll to position [130, 0]
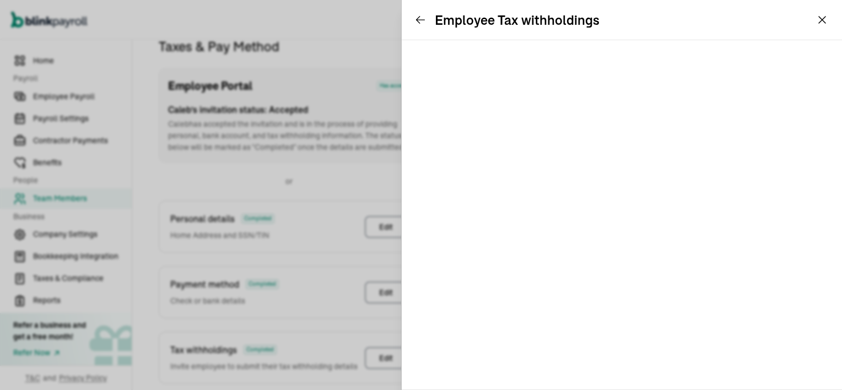
click at [820, 20] on button "[PERSON_NAME] [PERSON_NAME] Executive Tree Service NC, LLC" at bounding box center [743, 20] width 175 height 28
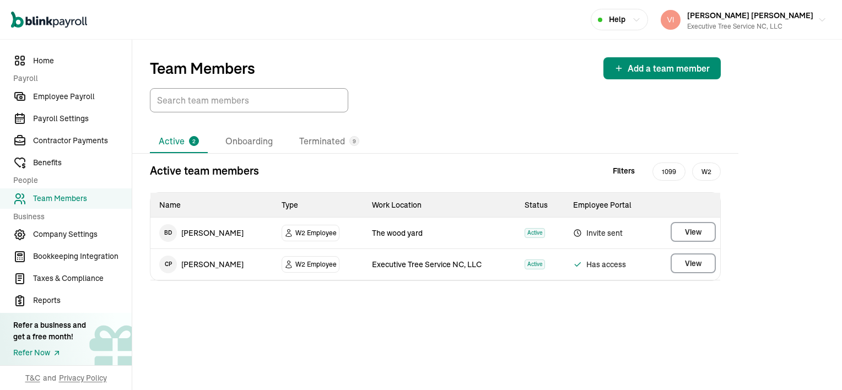
click at [599, 263] on span "Has access" at bounding box center [609, 264] width 73 height 13
drag, startPoint x: 599, startPoint y: 263, endPoint x: 589, endPoint y: 267, distance: 10.4
click at [589, 267] on span "Has access" at bounding box center [609, 264] width 73 height 13
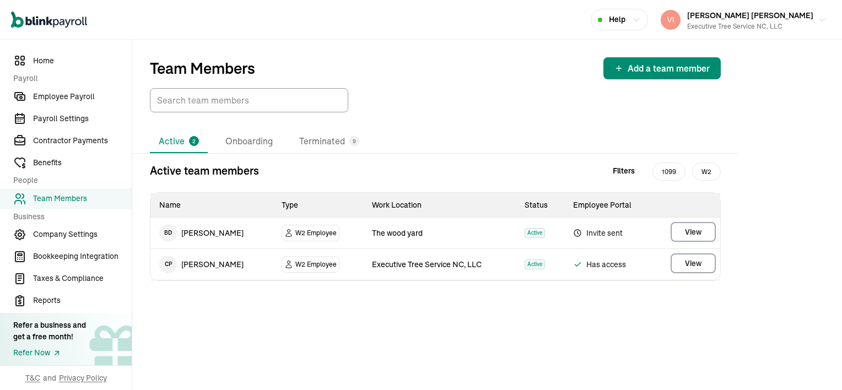
click at [589, 267] on span "Has access" at bounding box center [609, 264] width 73 height 13
drag, startPoint x: 589, startPoint y: 267, endPoint x: 574, endPoint y: 265, distance: 15.5
click at [575, 265] on icon at bounding box center [578, 265] width 6 height 4
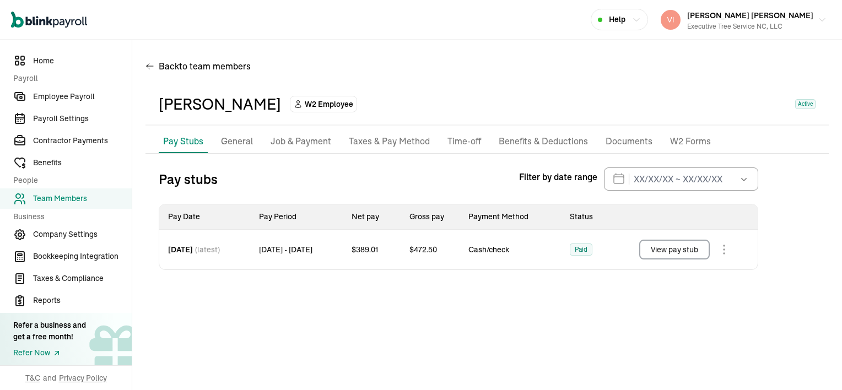
click at [622, 142] on p "Documents" at bounding box center [628, 141] width 47 height 14
click at [296, 140] on p "Job & Payment" at bounding box center [300, 141] width 61 height 14
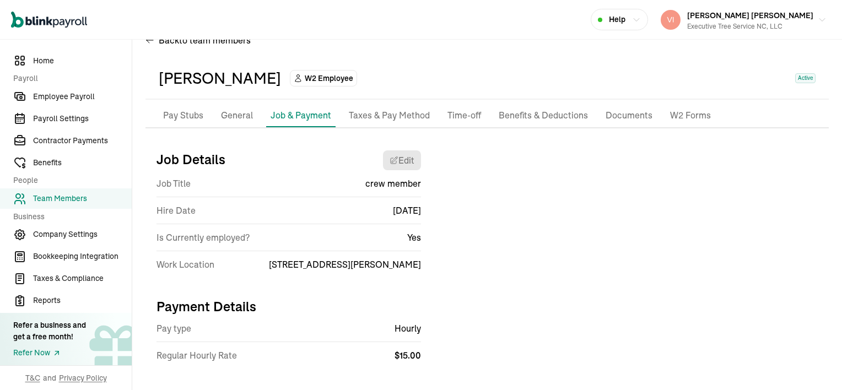
scroll to position [39, 0]
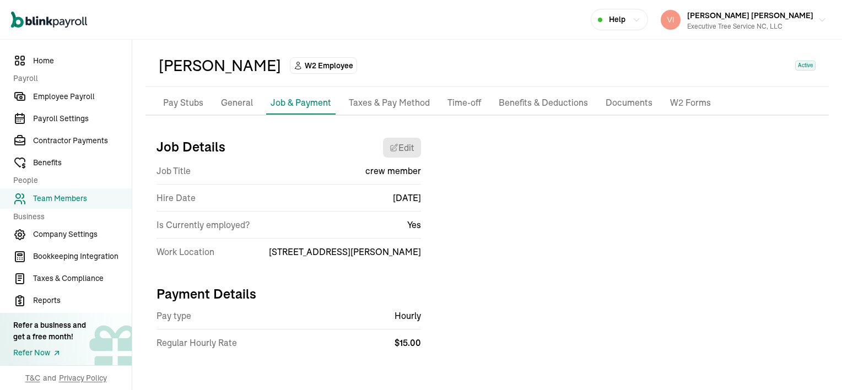
click at [238, 108] on p "General" at bounding box center [237, 103] width 32 height 14
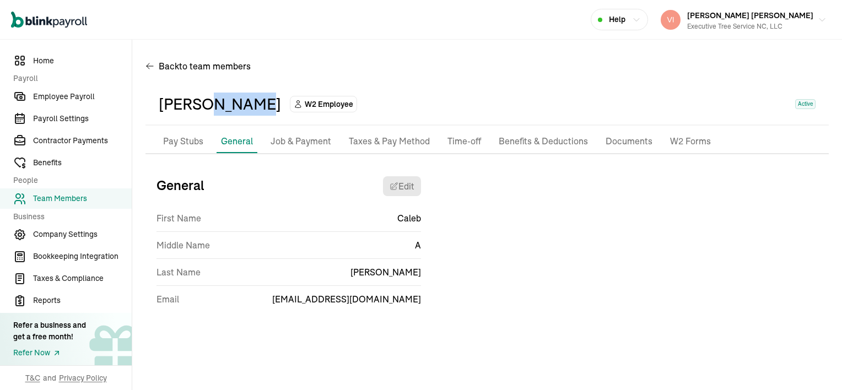
click at [238, 108] on div "[PERSON_NAME]" at bounding box center [220, 104] width 122 height 23
click at [403, 143] on p "Taxes & Pay Method" at bounding box center [389, 141] width 81 height 14
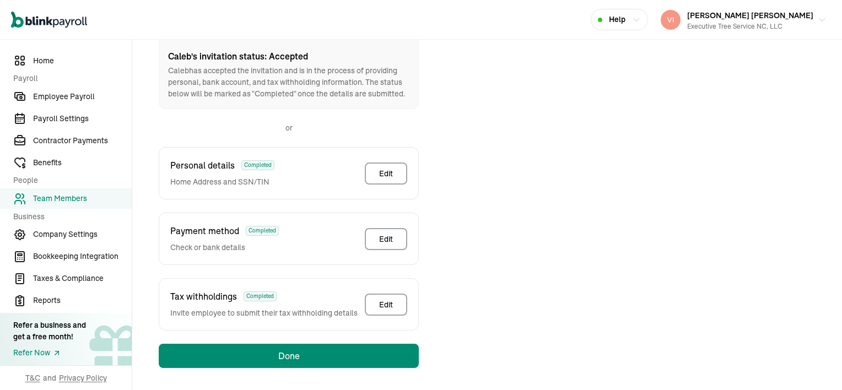
scroll to position [184, 0]
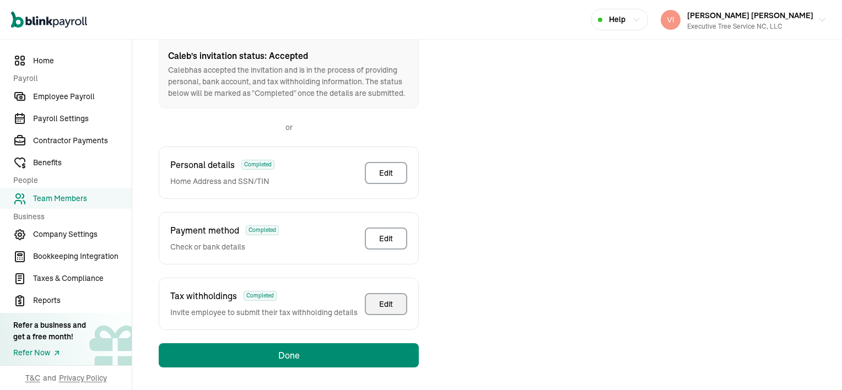
click at [391, 301] on div "Edit" at bounding box center [386, 304] width 14 height 11
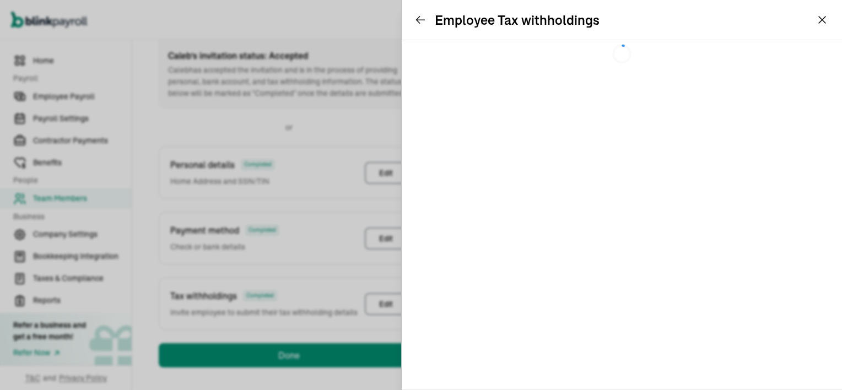
scroll to position [130, 0]
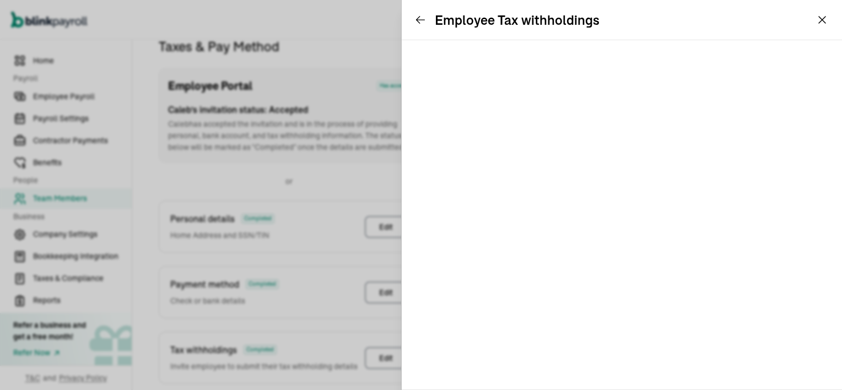
click at [820, 20] on button "[PERSON_NAME] [PERSON_NAME] Executive Tree Service NC, LLC" at bounding box center [743, 20] width 175 height 28
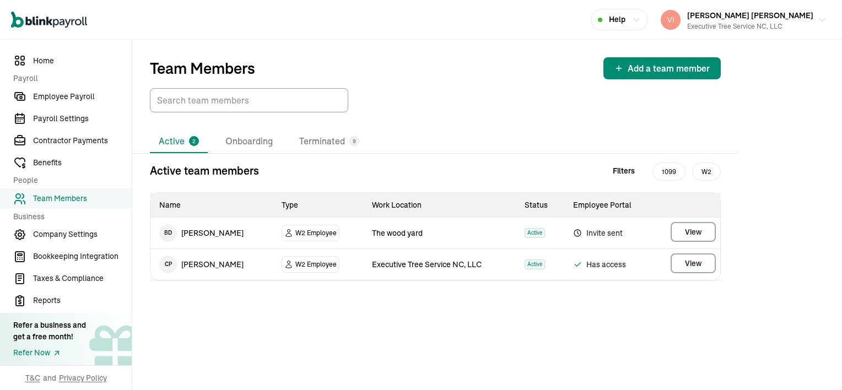
click at [599, 263] on span "Has access" at bounding box center [609, 264] width 73 height 13
drag, startPoint x: 599, startPoint y: 263, endPoint x: 589, endPoint y: 267, distance: 10.4
click at [589, 267] on span "Has access" at bounding box center [609, 264] width 73 height 13
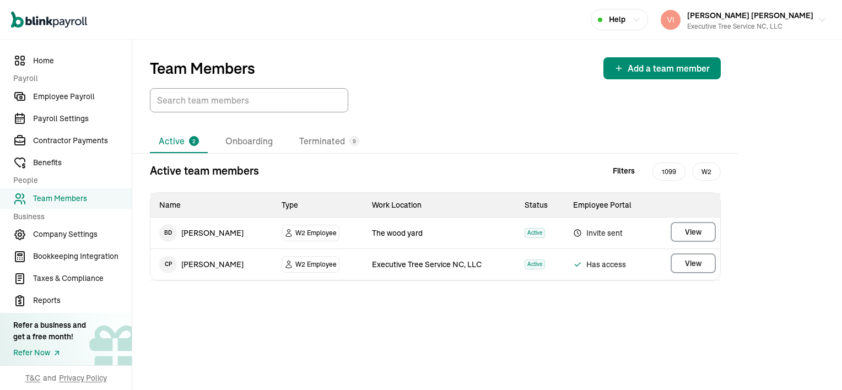
click at [589, 267] on span "Has access" at bounding box center [609, 264] width 73 height 13
drag, startPoint x: 589, startPoint y: 267, endPoint x: 574, endPoint y: 265, distance: 15.5
click at [575, 265] on icon at bounding box center [578, 265] width 6 height 4
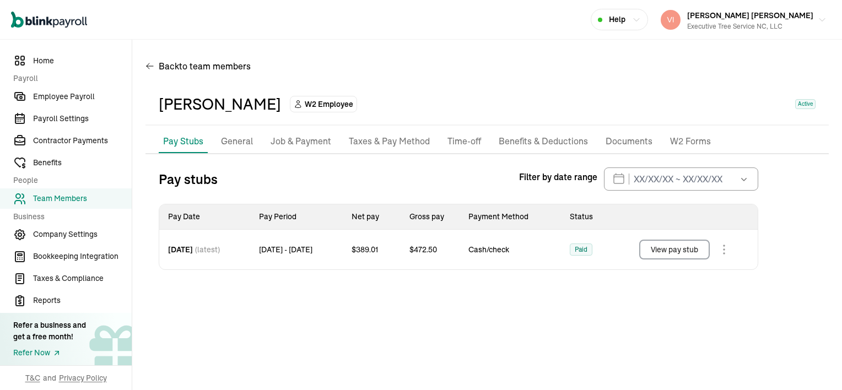
click at [622, 142] on p "Documents" at bounding box center [628, 141] width 47 height 14
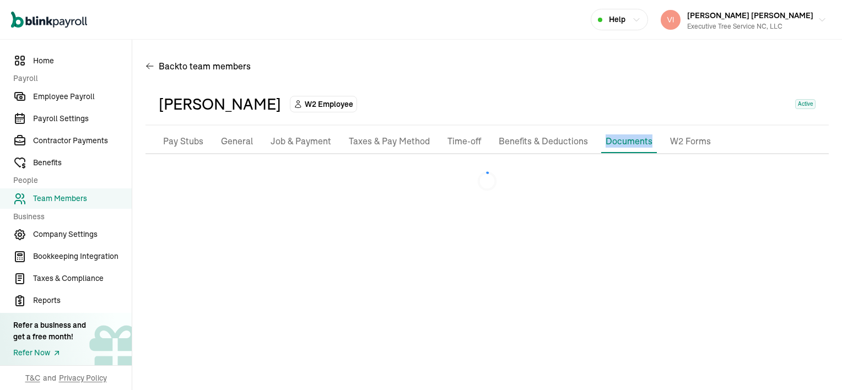
click at [622, 142] on p "Documents" at bounding box center [628, 140] width 47 height 13
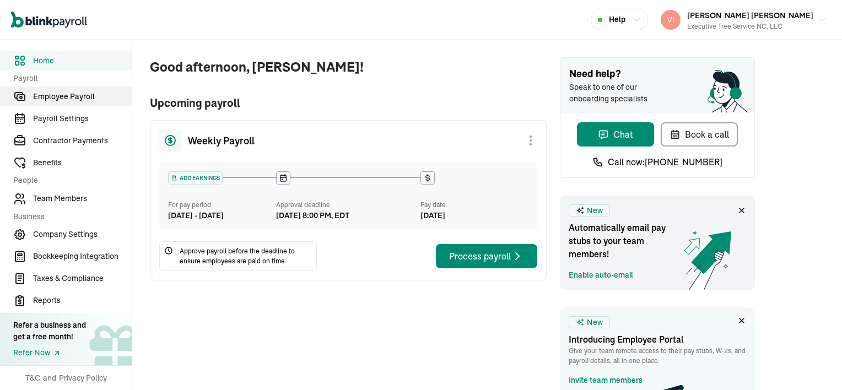
click at [47, 98] on span "Employee Payroll" at bounding box center [82, 97] width 99 height 12
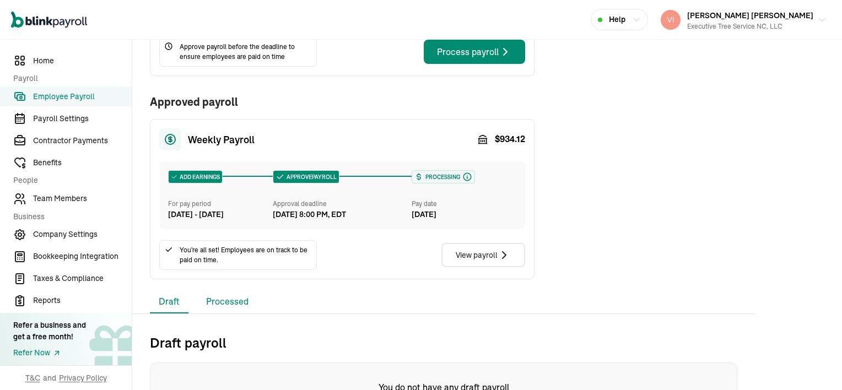
scroll to position [188, 0]
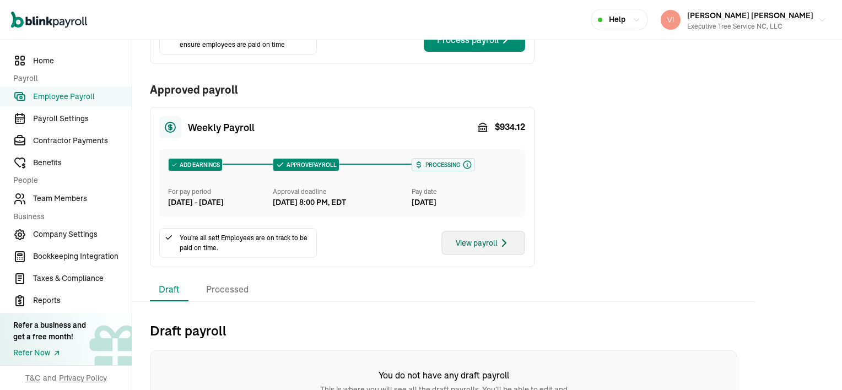
click at [476, 249] on div "View payroll" at bounding box center [482, 242] width 55 height 13
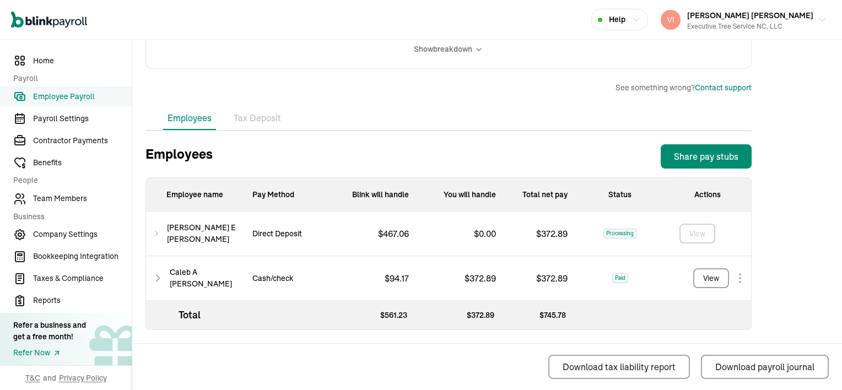
scroll to position [297, 0]
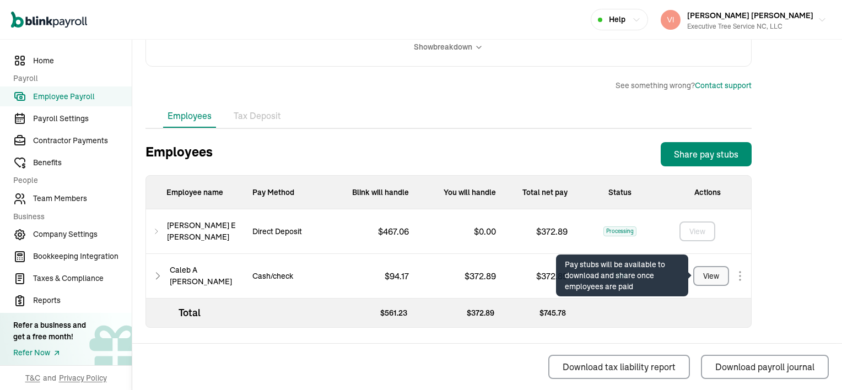
click at [713, 279] on div "View" at bounding box center [711, 276] width 16 height 12
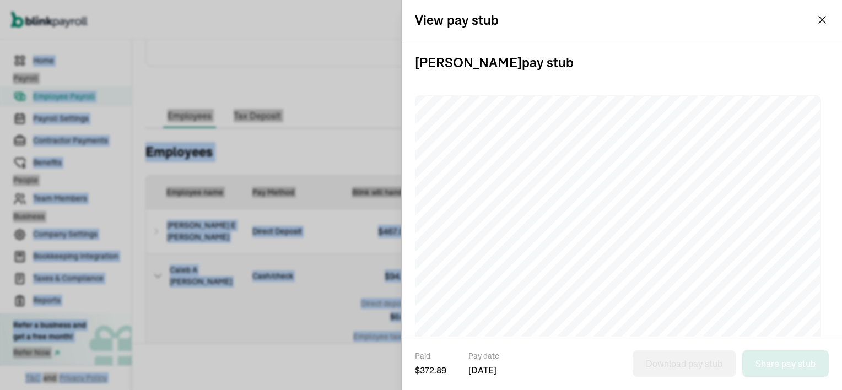
click at [79, 324] on div "Refer a business and get a free month!" at bounding box center [49, 330] width 73 height 23
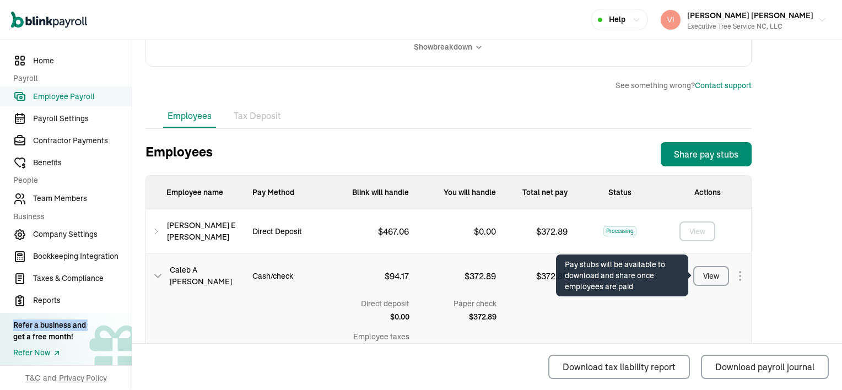
click at [722, 273] on button "View" at bounding box center [711, 276] width 36 height 20
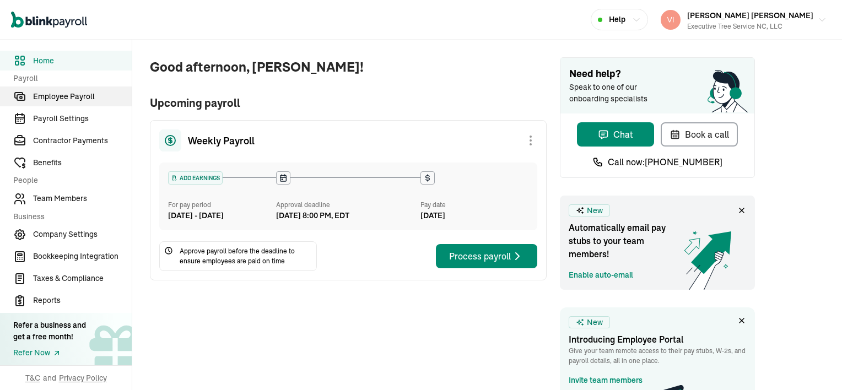
click at [47, 98] on span "Employee Payroll" at bounding box center [82, 97] width 99 height 12
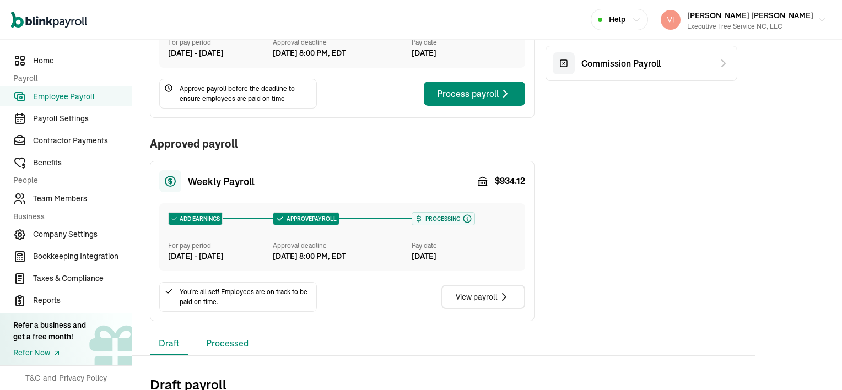
scroll to position [188, 0]
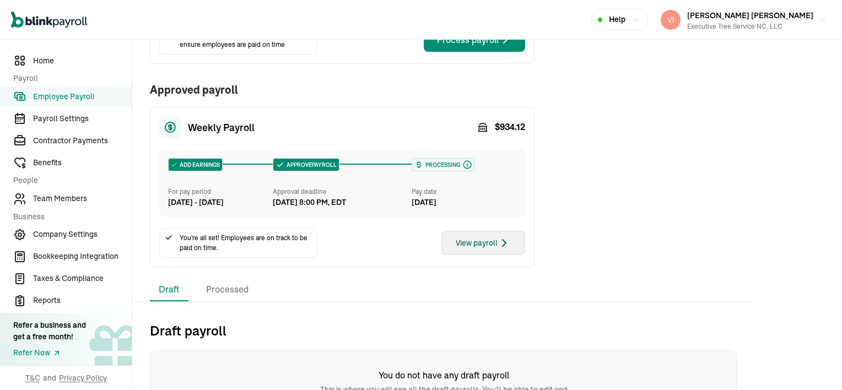
click at [476, 249] on div "View payroll" at bounding box center [482, 242] width 55 height 13
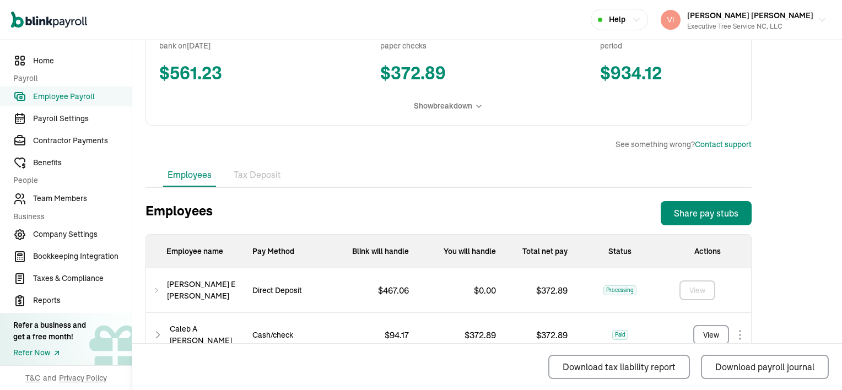
scroll to position [297, 0]
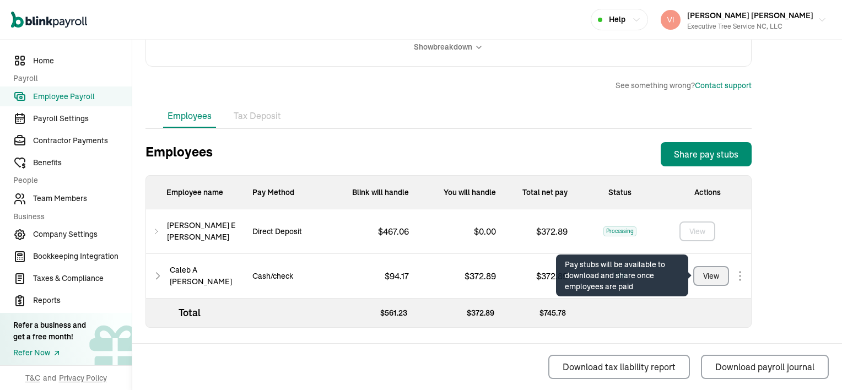
click at [713, 279] on div "View" at bounding box center [711, 276] width 16 height 12
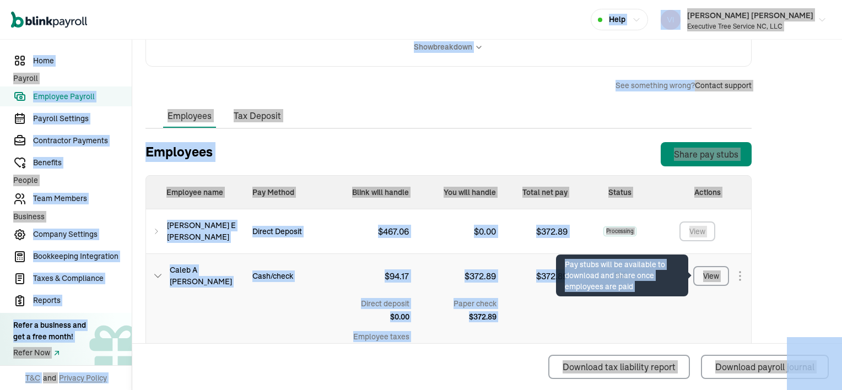
click at [79, 324] on div "Refer a business and get a free month!" at bounding box center [49, 330] width 73 height 23
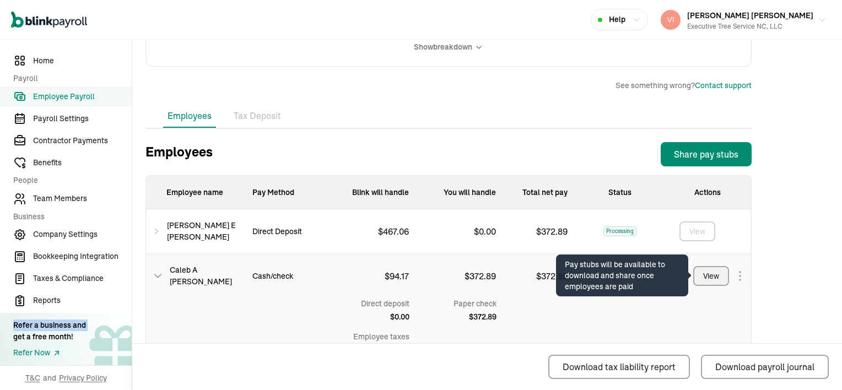
click at [722, 273] on button "View" at bounding box center [711, 276] width 36 height 20
